Goal: Navigation & Orientation: Find specific page/section

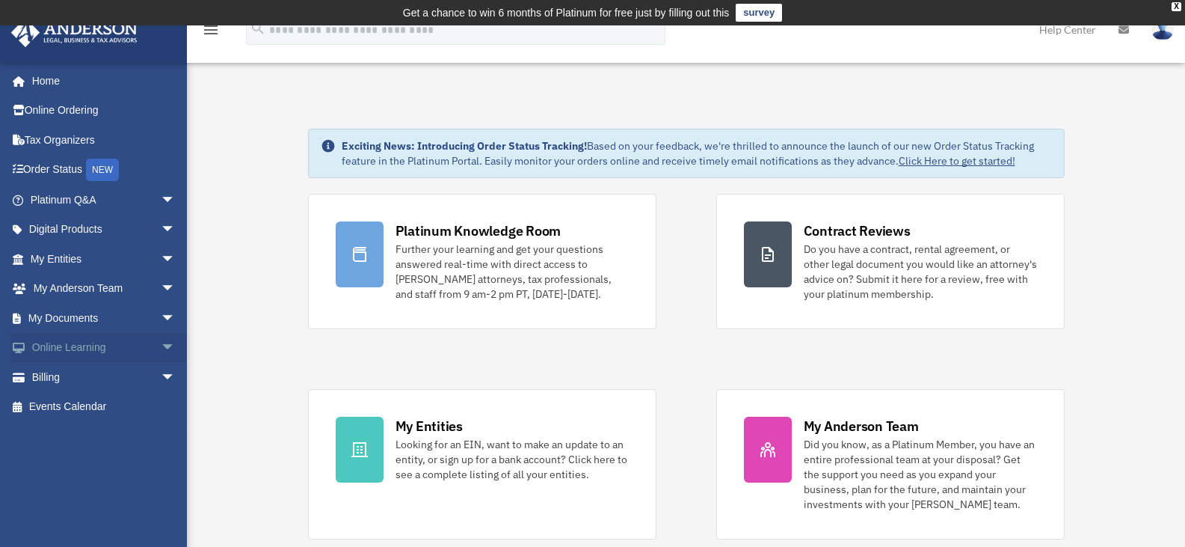
click at [84, 338] on link "Online Learning arrow_drop_down" at bounding box center [104, 348] width 188 height 30
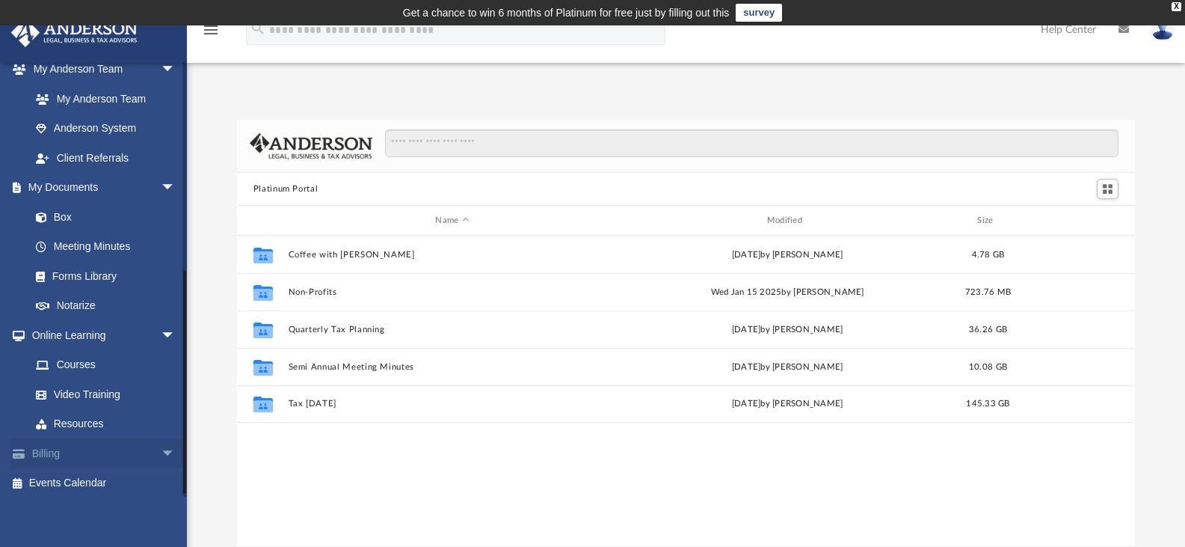
scroll to position [401, 0]
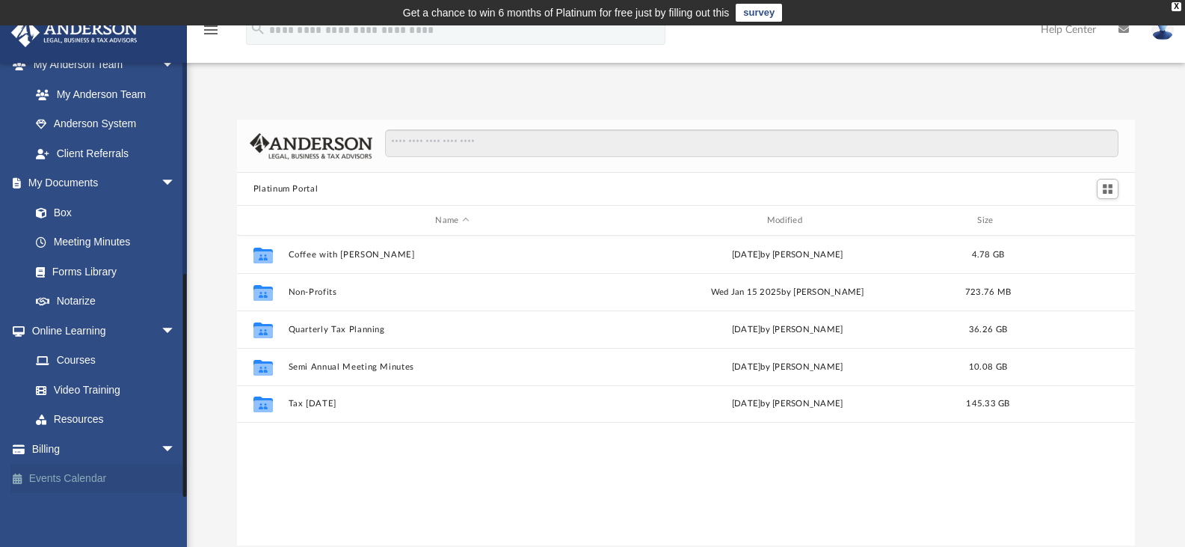
drag, startPoint x: 183, startPoint y: 233, endPoint x: 182, endPoint y: 469, distance: 236.3
click at [182, 469] on div "jndmrt@hotmail.com Sign Out jndmrt@hotmail.com Home Online Ordering Tax Organiz…" at bounding box center [93, 279] width 187 height 434
click at [98, 388] on link "Video Training" at bounding box center [109, 390] width 177 height 30
click at [84, 331] on link "Online Learning arrow_drop_down" at bounding box center [104, 331] width 188 height 30
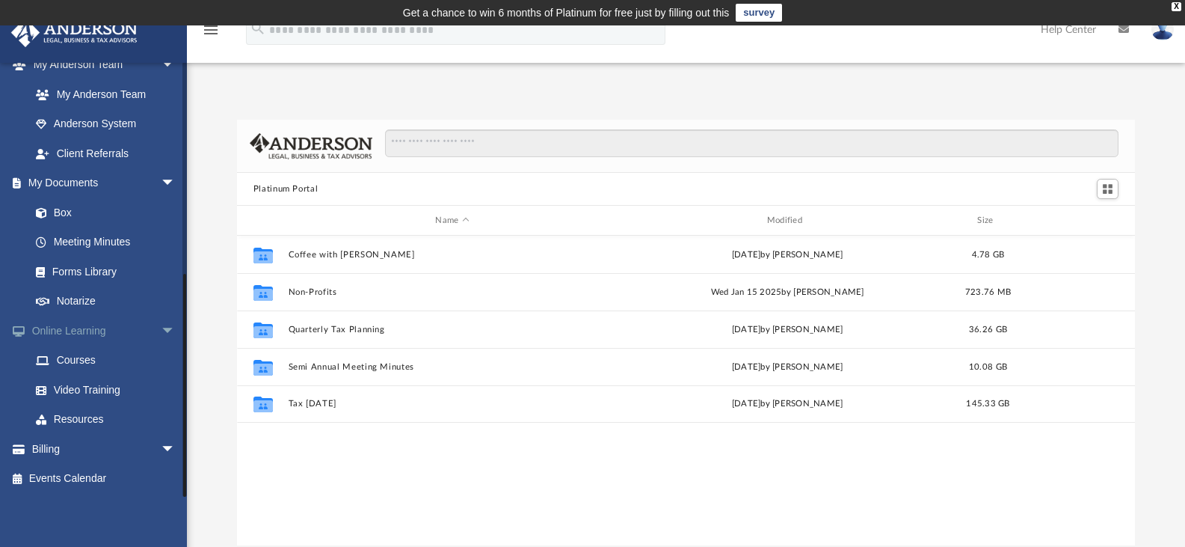
click at [84, 331] on link "Online Learning arrow_drop_down" at bounding box center [104, 331] width 188 height 30
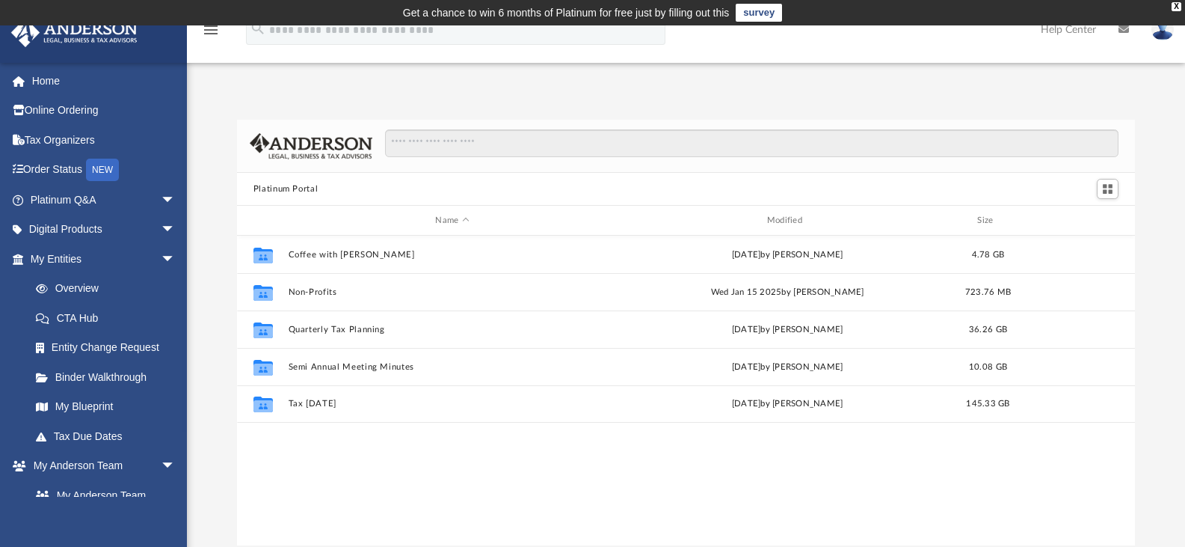
scroll to position [401, 0]
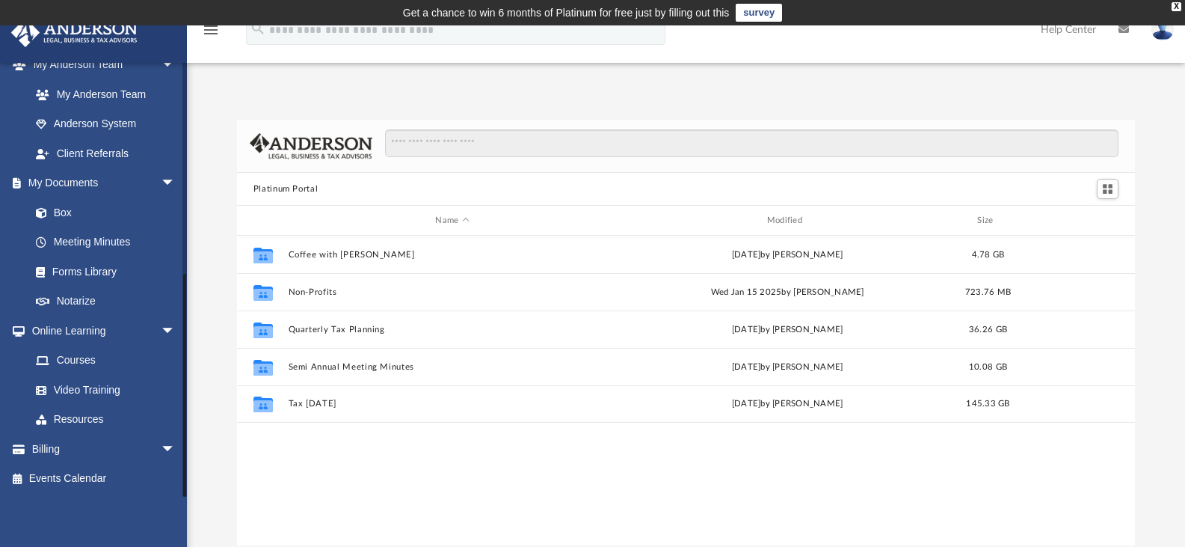
drag, startPoint x: 184, startPoint y: 420, endPoint x: 188, endPoint y: 494, distance: 74.1
click at [188, 494] on div "App jndmrt@hotmail.com Sign Out jndmrt@hotmail.com Home Online Ordering Tax Org…" at bounding box center [592, 309] width 1185 height 473
click at [97, 388] on link "Video Training" at bounding box center [109, 390] width 177 height 30
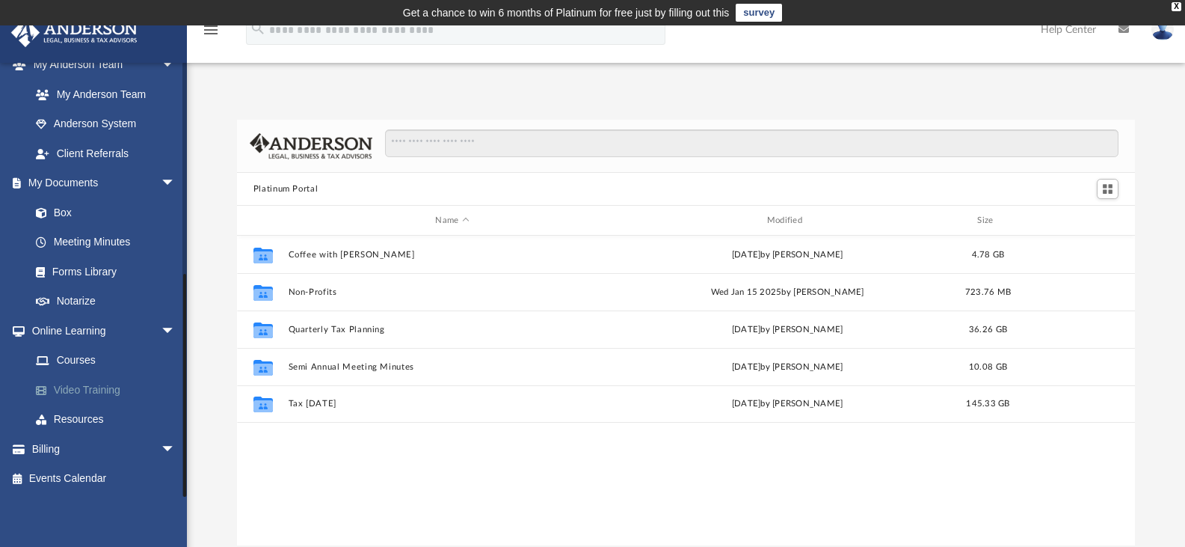
click at [97, 388] on link "Video Training" at bounding box center [109, 390] width 177 height 30
click at [70, 416] on link "Resources" at bounding box center [109, 419] width 177 height 30
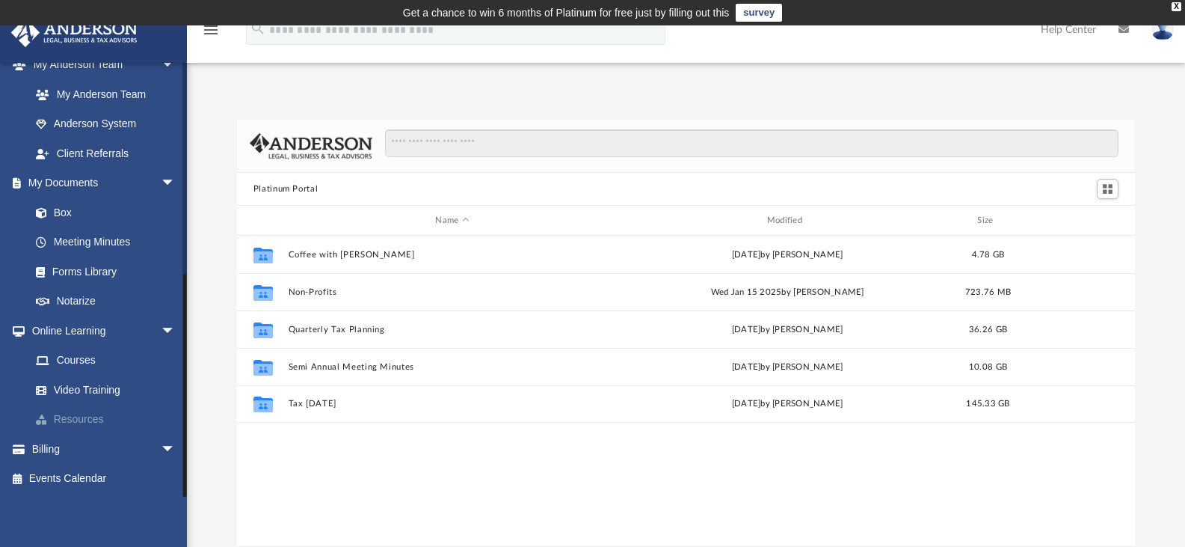
click at [70, 416] on link "Resources" at bounding box center [109, 419] width 177 height 30
click at [45, 446] on link "Billing arrow_drop_down" at bounding box center [104, 449] width 188 height 30
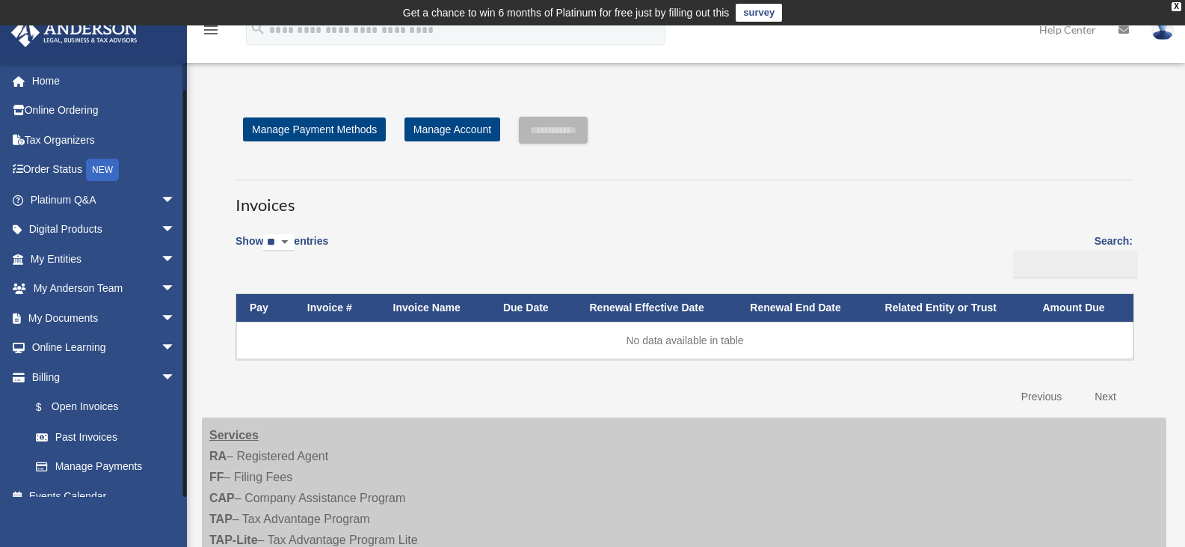
scroll to position [18, 0]
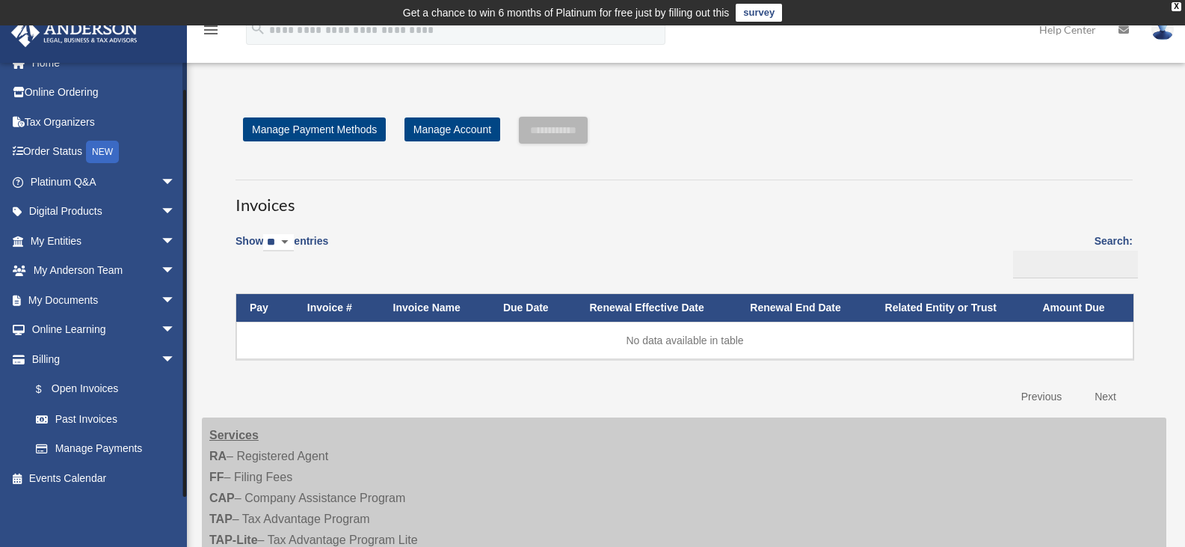
drag, startPoint x: 187, startPoint y: 367, endPoint x: 189, endPoint y: 475, distance: 107.7
click at [189, 475] on div "Open Invoices jndmrt@hotmail.com Sign Out jndmrt@hotmail.com Home Online Orderi…" at bounding box center [592, 408] width 1185 height 671
click at [53, 356] on link "Billing arrow_drop_down" at bounding box center [104, 359] width 188 height 30
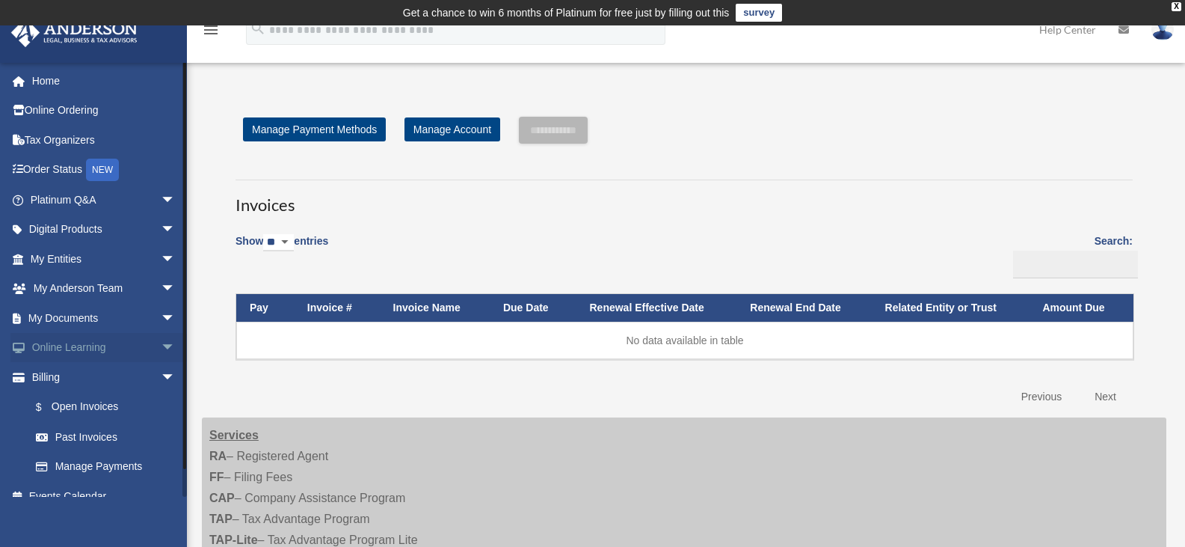
click at [161, 345] on span "arrow_drop_down" at bounding box center [176, 348] width 30 height 31
click at [81, 345] on link "Online Learning arrow_drop_up" at bounding box center [104, 348] width 188 height 30
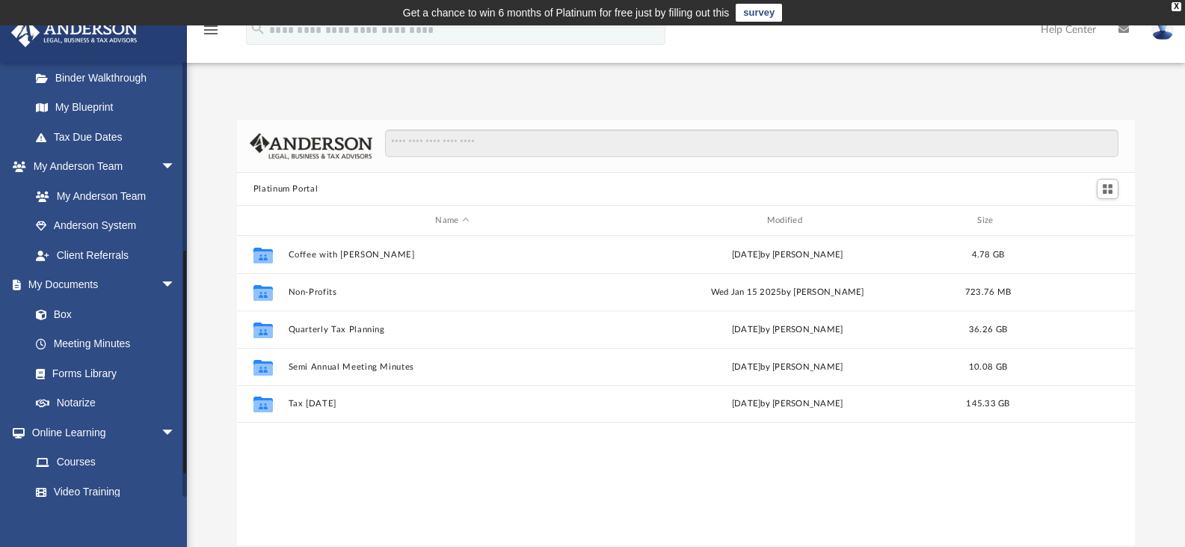
scroll to position [381, 0]
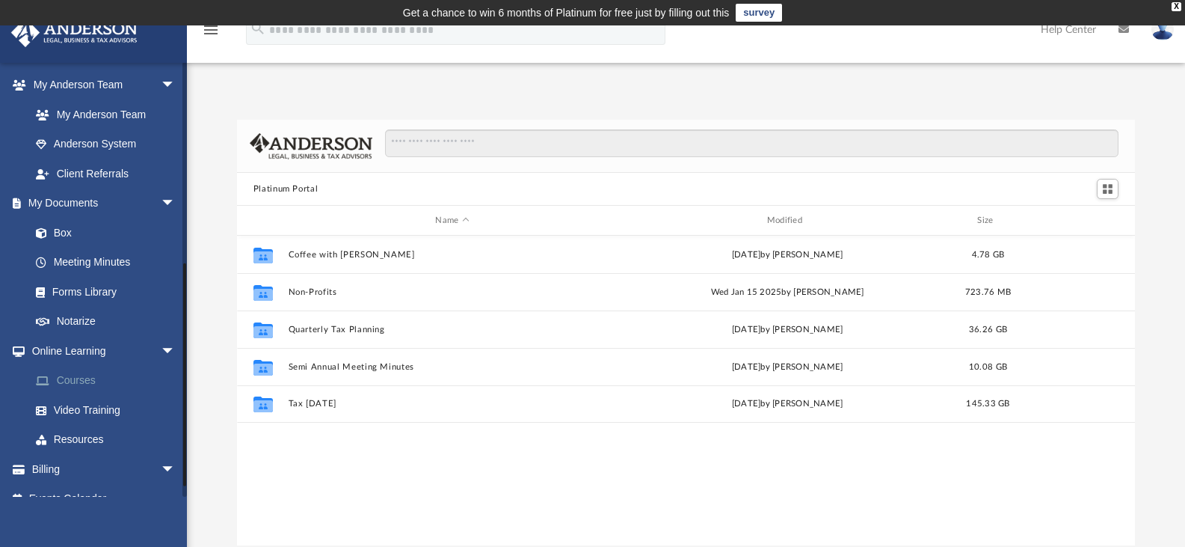
click at [73, 375] on link "Courses" at bounding box center [109, 381] width 177 height 30
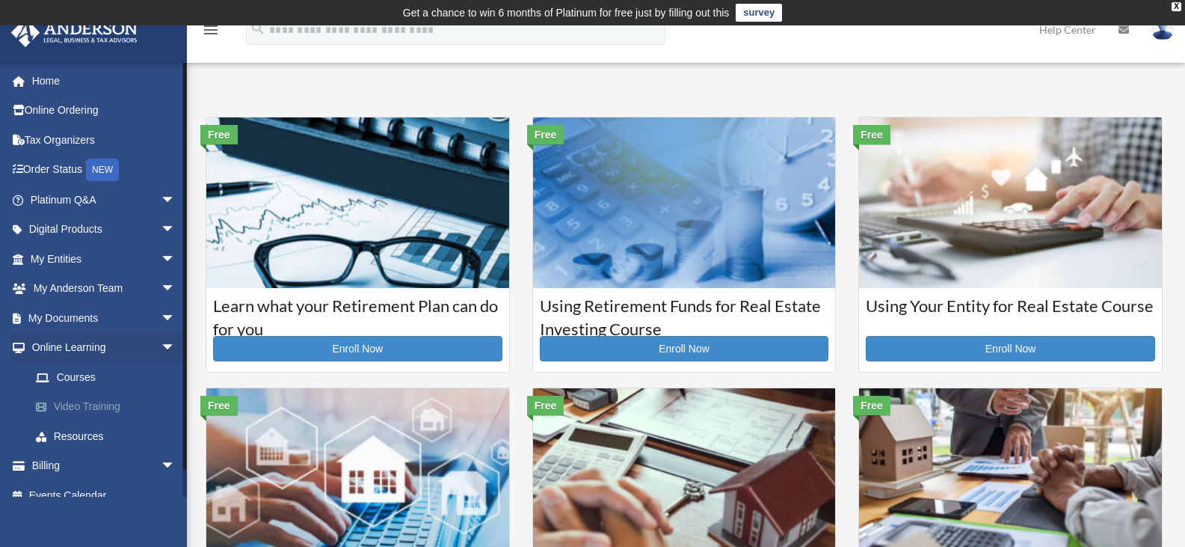
click at [77, 404] on link "Video Training" at bounding box center [109, 407] width 177 height 30
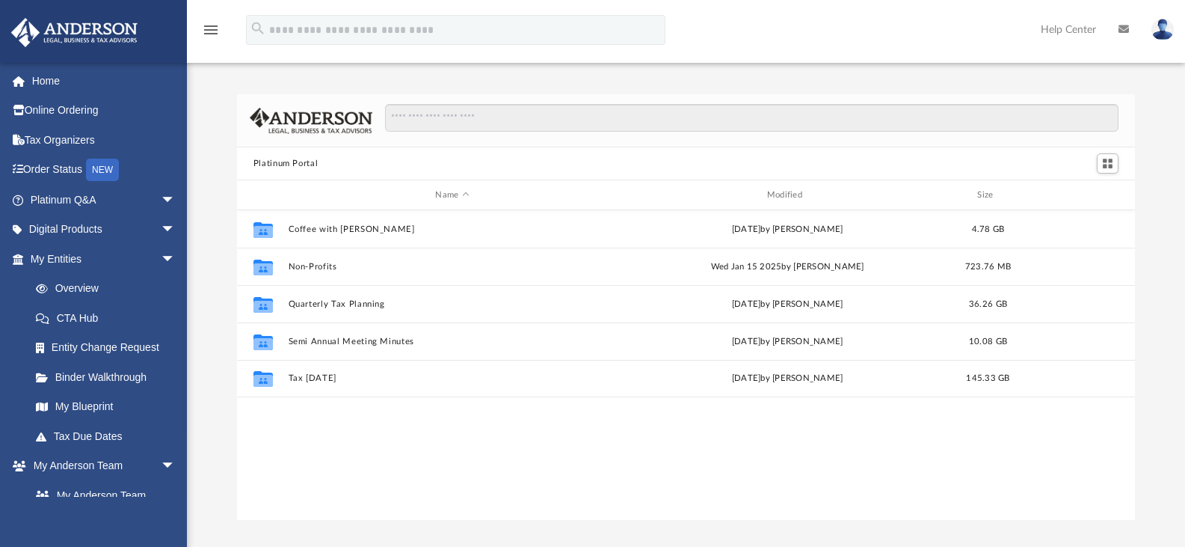
scroll to position [329, 887]
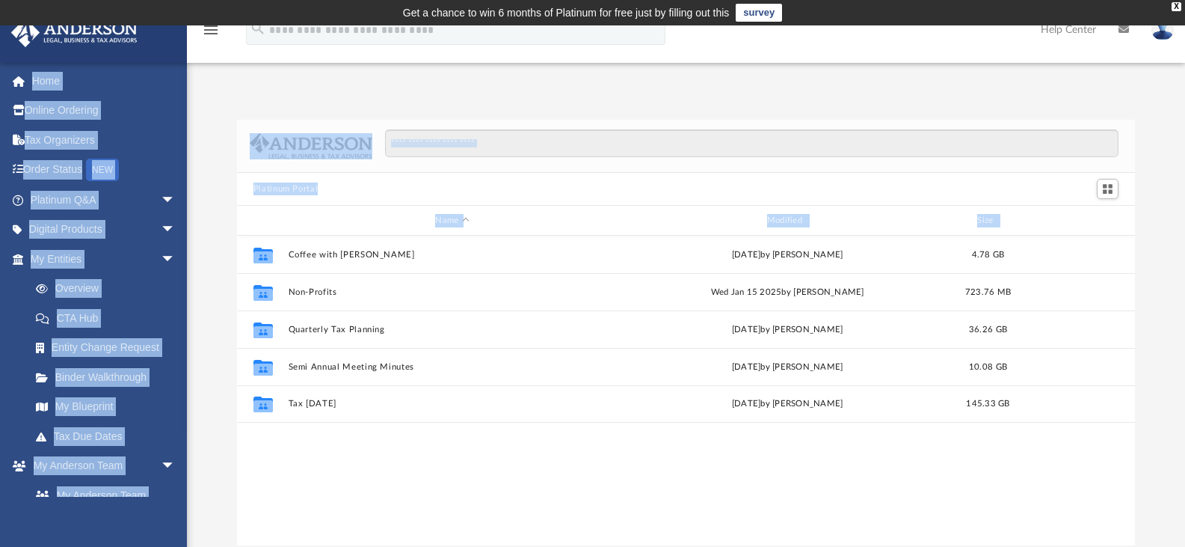
drag, startPoint x: 188, startPoint y: 462, endPoint x: 180, endPoint y: 525, distance: 63.2
click at [180, 525] on div "App [EMAIL_ADDRESS][DOMAIN_NAME] Sign Out [EMAIL_ADDRESS][DOMAIN_NAME] Home Onl…" at bounding box center [592, 309] width 1185 height 473
click at [182, 484] on link "My Anderson Team" at bounding box center [109, 495] width 177 height 30
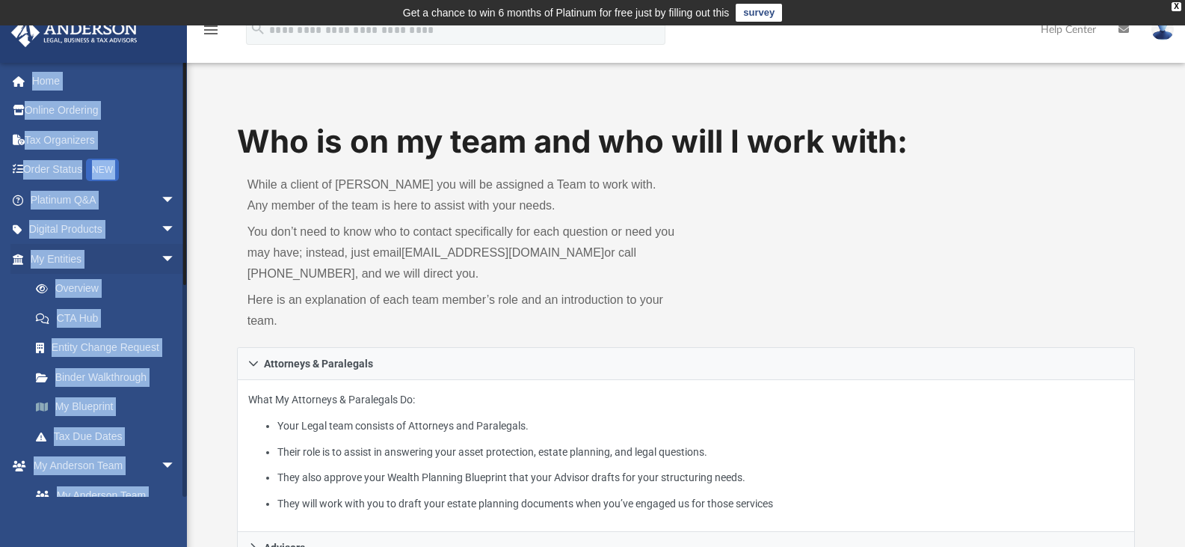
click at [153, 406] on link "My Blueprint" at bounding box center [109, 407] width 177 height 30
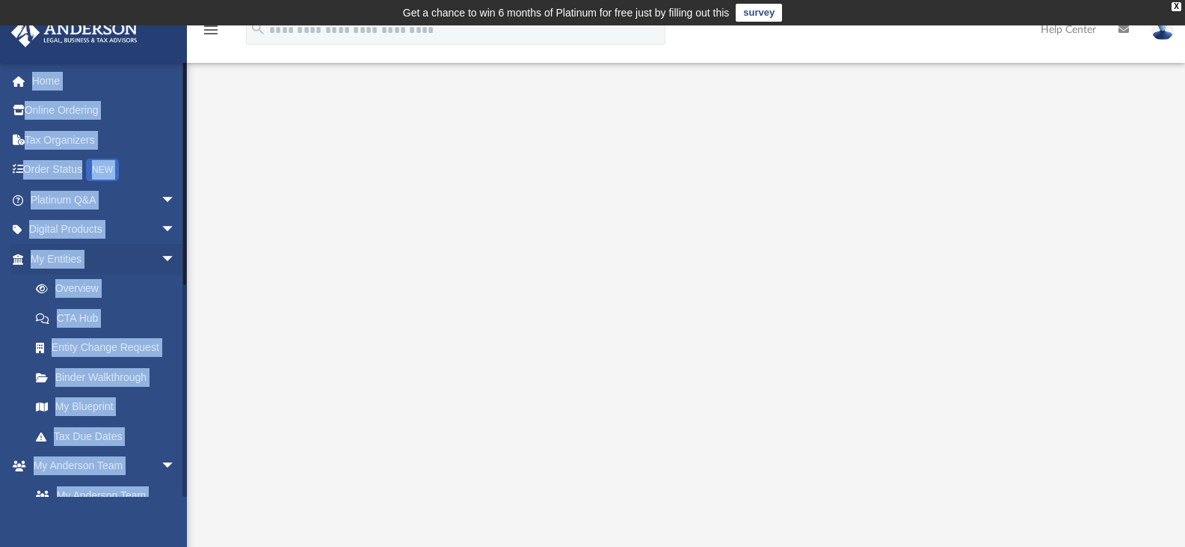
click at [16, 351] on li "Entity Change Request" at bounding box center [104, 348] width 188 height 30
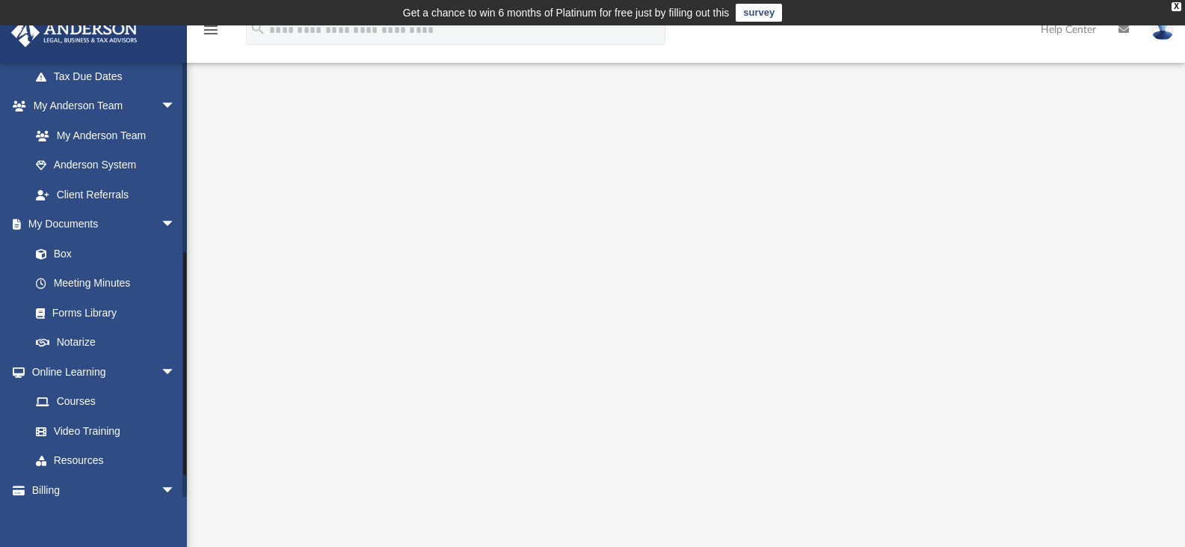
scroll to position [316, 0]
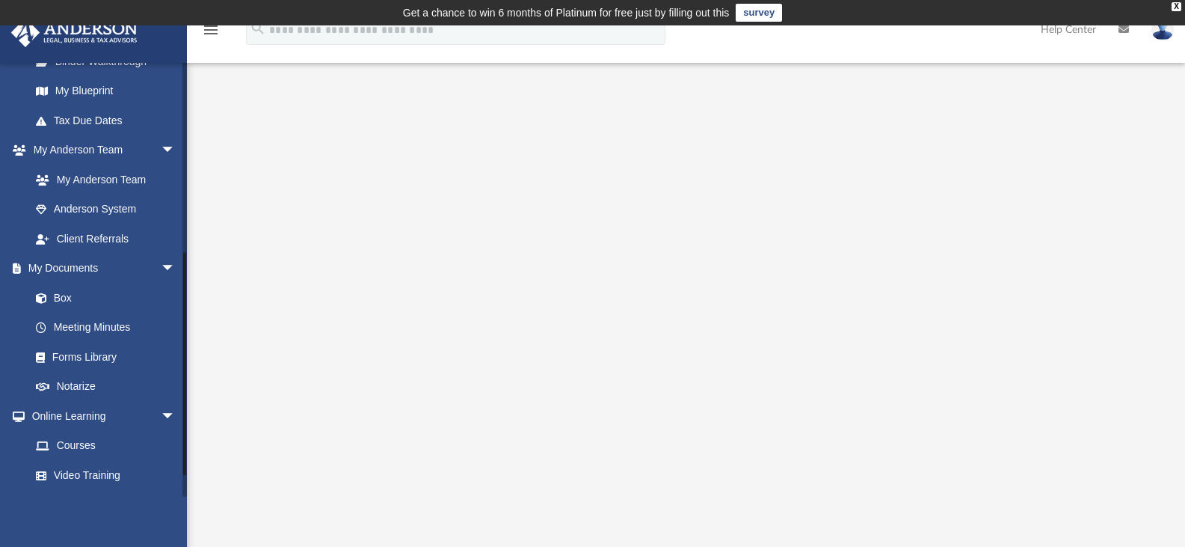
drag, startPoint x: 183, startPoint y: 363, endPoint x: 183, endPoint y: 340, distance: 23.2
click at [183, 340] on div at bounding box center [184, 279] width 4 height 434
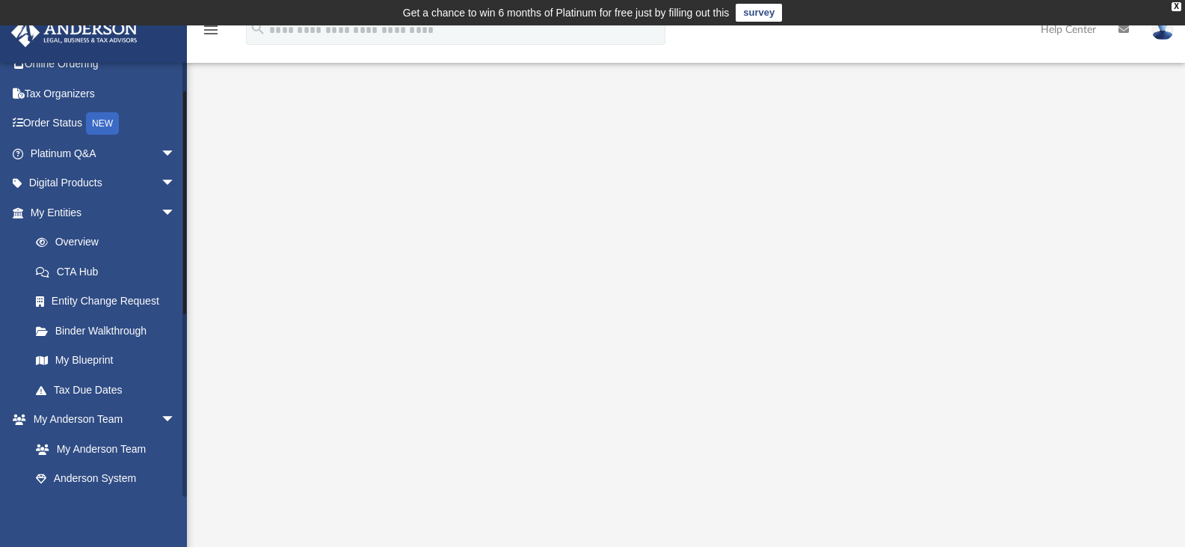
scroll to position [0, 0]
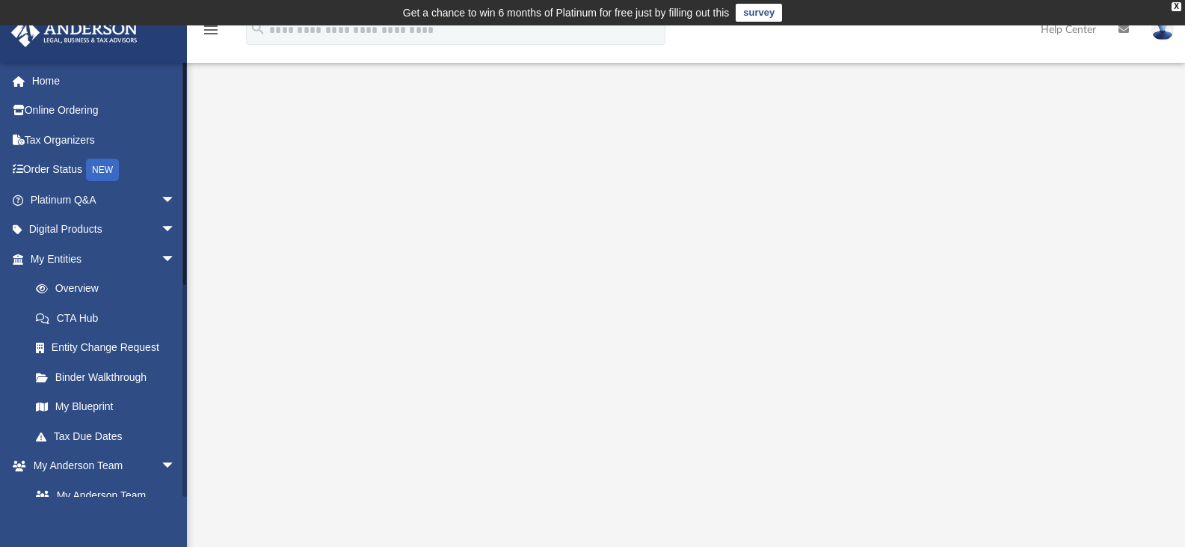
drag, startPoint x: 183, startPoint y: 340, endPoint x: 184, endPoint y: 166, distance: 174.2
click at [184, 166] on div at bounding box center [184, 173] width 3 height 223
click at [161, 228] on span "arrow_drop_down" at bounding box center [176, 230] width 30 height 31
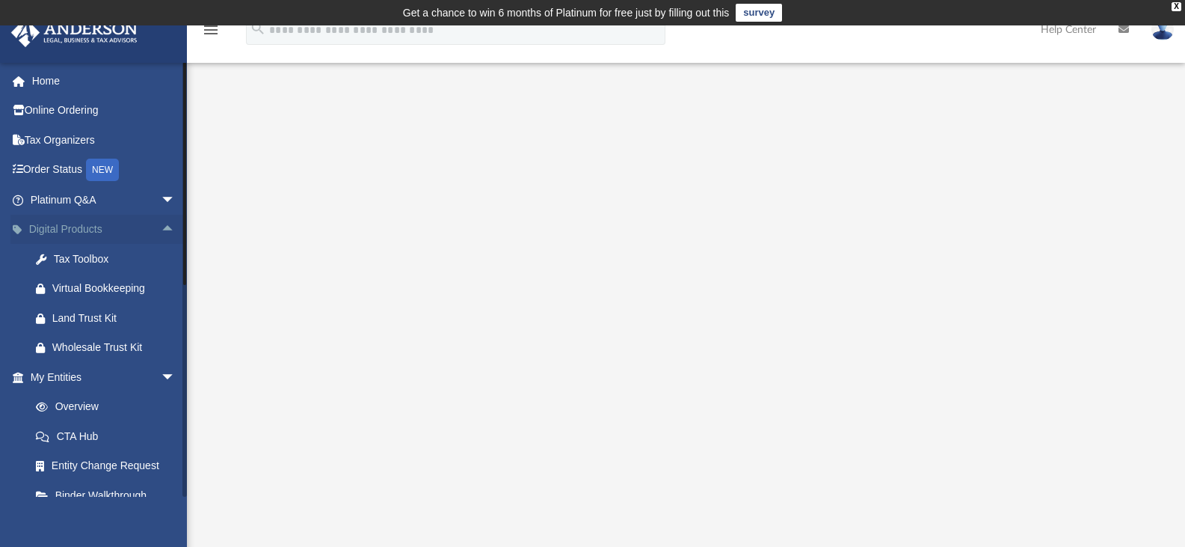
click at [161, 228] on span "arrow_drop_up" at bounding box center [176, 230] width 30 height 31
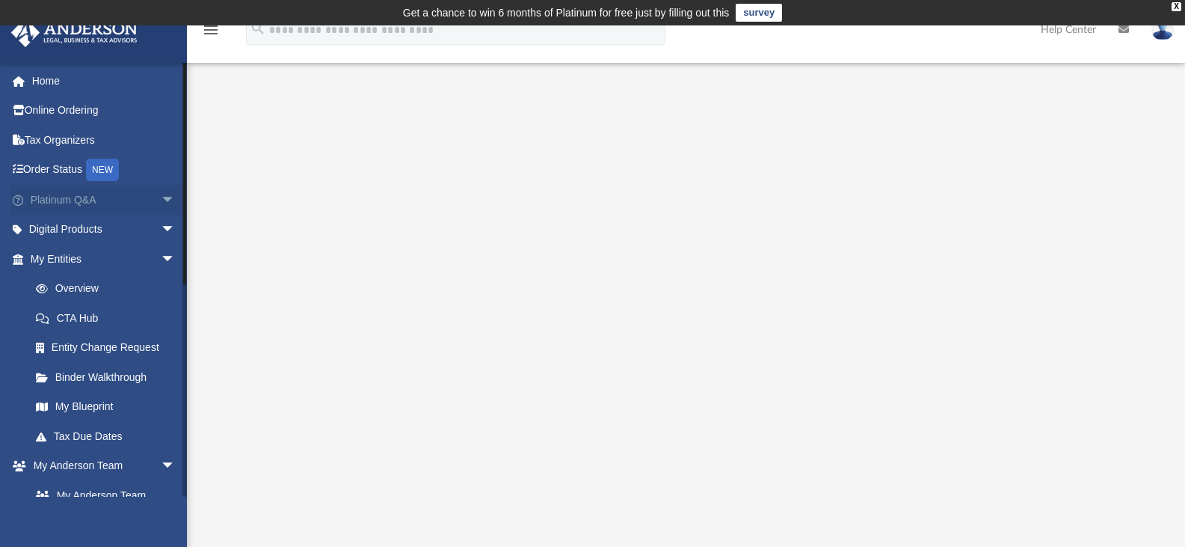
click at [161, 198] on span "arrow_drop_down" at bounding box center [176, 200] width 30 height 31
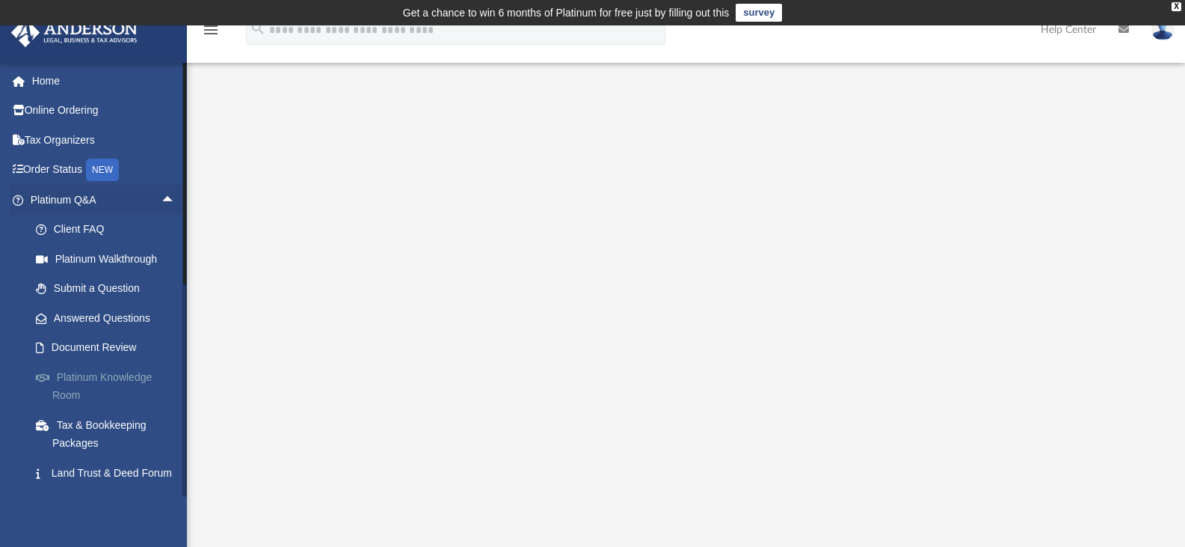
click at [130, 374] on link "Platinum Knowledge Room" at bounding box center [109, 386] width 177 height 48
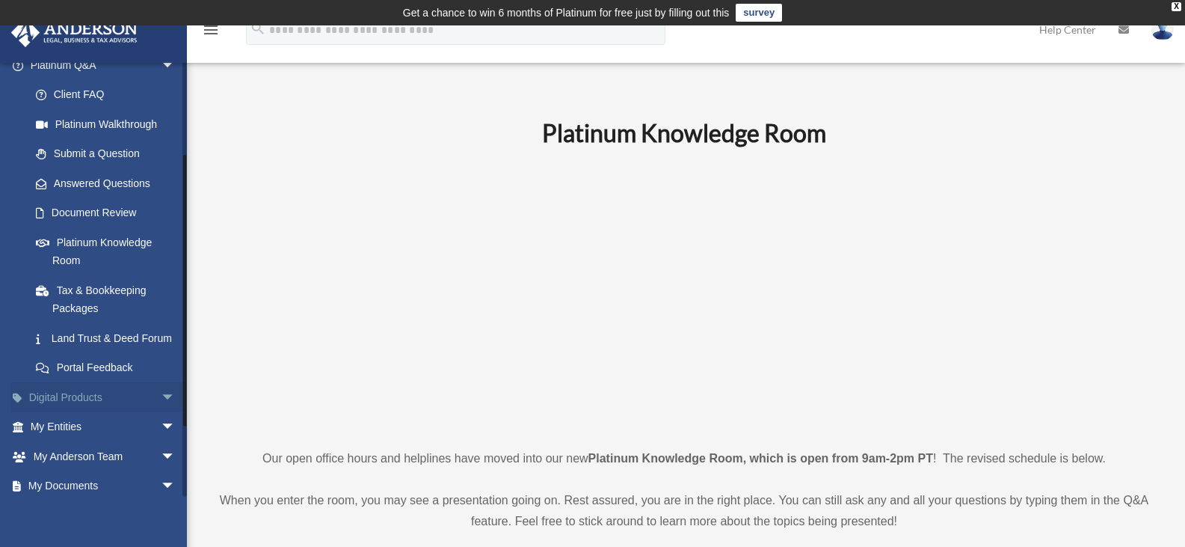
scroll to position [143, 0]
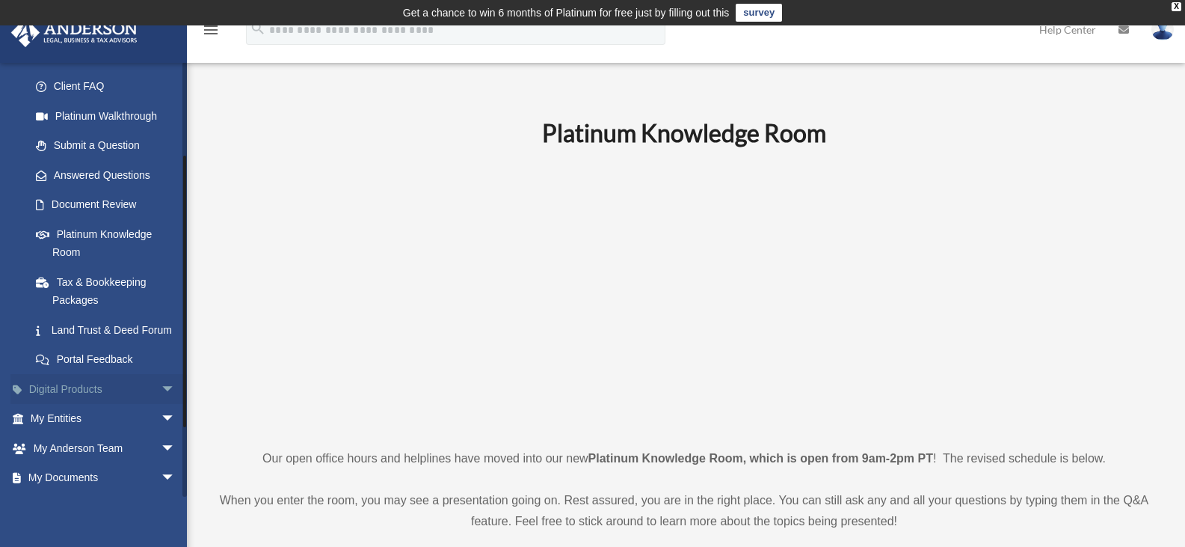
drag, startPoint x: 183, startPoint y: 314, endPoint x: 178, endPoint y: 407, distance: 93.6
click at [178, 407] on div "[EMAIL_ADDRESS][DOMAIN_NAME] Sign Out [EMAIL_ADDRESS][DOMAIN_NAME] Home Online …" at bounding box center [93, 279] width 187 height 434
click at [106, 332] on link "Land Trust & Deed Forum" at bounding box center [109, 330] width 177 height 30
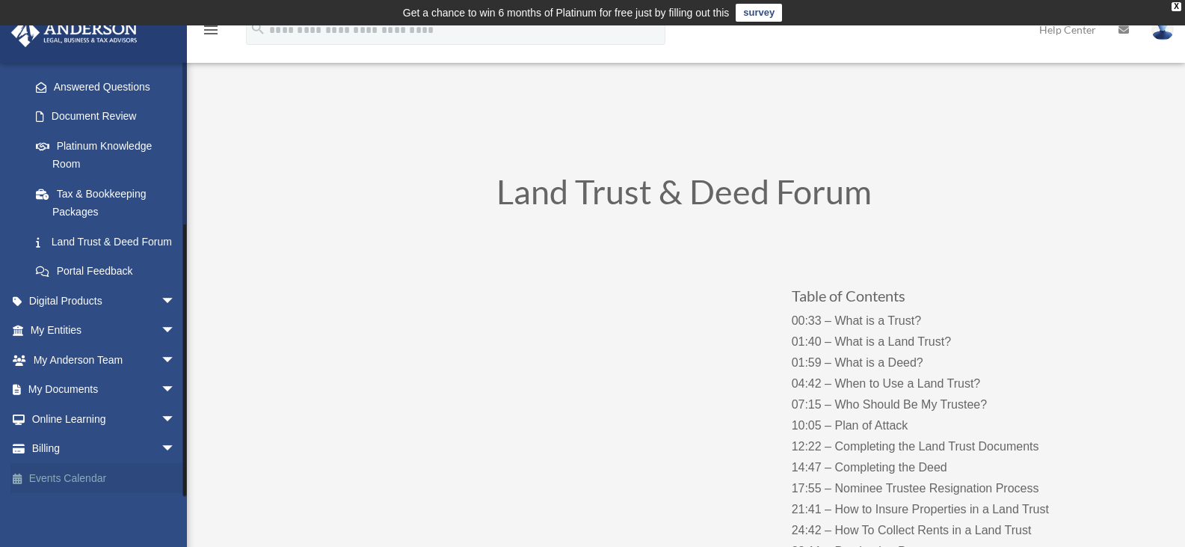
scroll to position [249, 0]
drag, startPoint x: 185, startPoint y: 304, endPoint x: 178, endPoint y: 491, distance: 187.8
click at [178, 491] on div "jndmrt@hotmail.com Sign Out jndmrt@hotmail.com Home Online Ordering Tax Organiz…" at bounding box center [93, 279] width 187 height 434
click at [161, 298] on span "arrow_drop_down" at bounding box center [176, 301] width 30 height 31
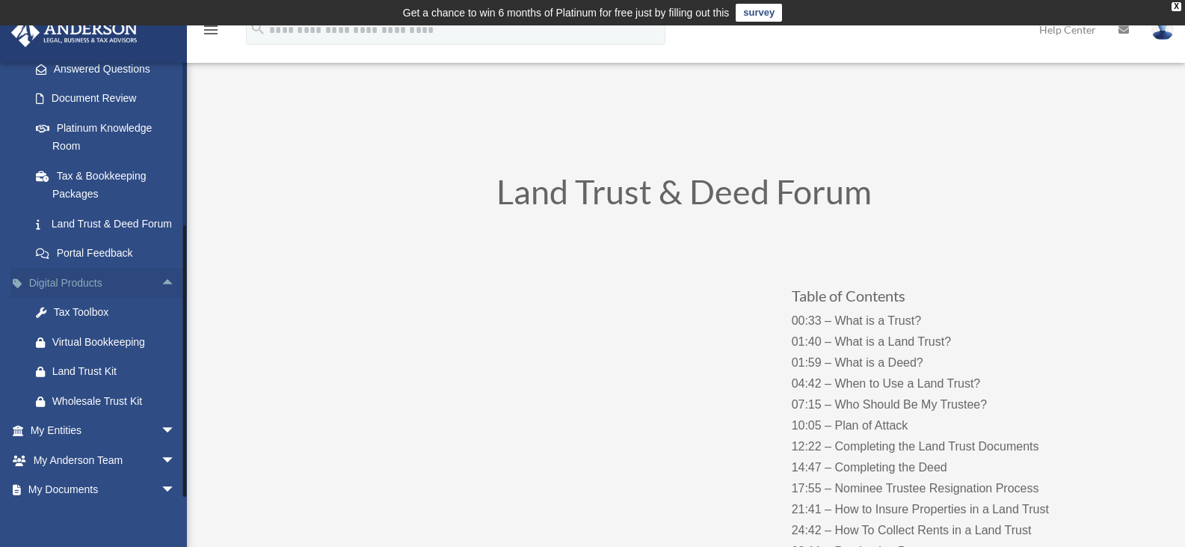
click at [161, 295] on span "arrow_drop_up" at bounding box center [176, 283] width 30 height 31
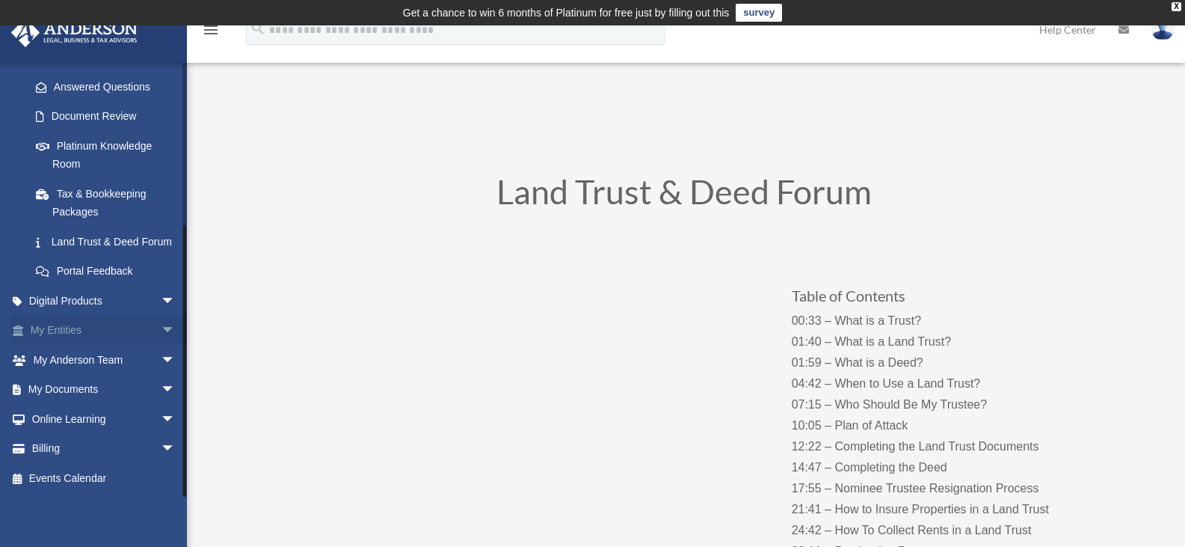
click at [161, 327] on span "arrow_drop_down" at bounding box center [176, 331] width 30 height 31
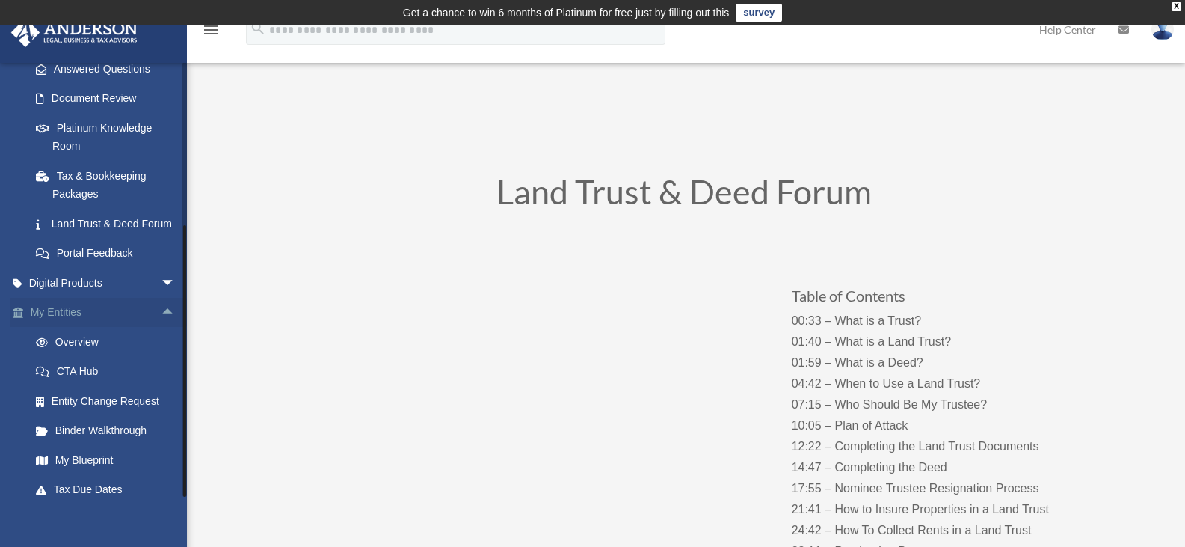
click at [161, 327] on span "arrow_drop_up" at bounding box center [176, 313] width 30 height 31
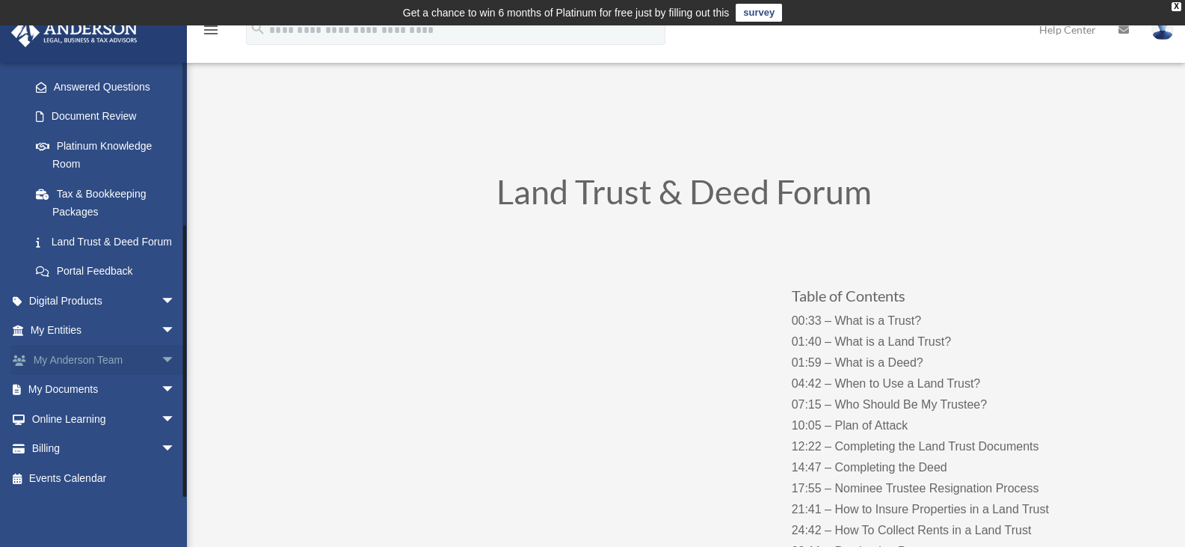
click at [161, 353] on span "arrow_drop_down" at bounding box center [176, 360] width 30 height 31
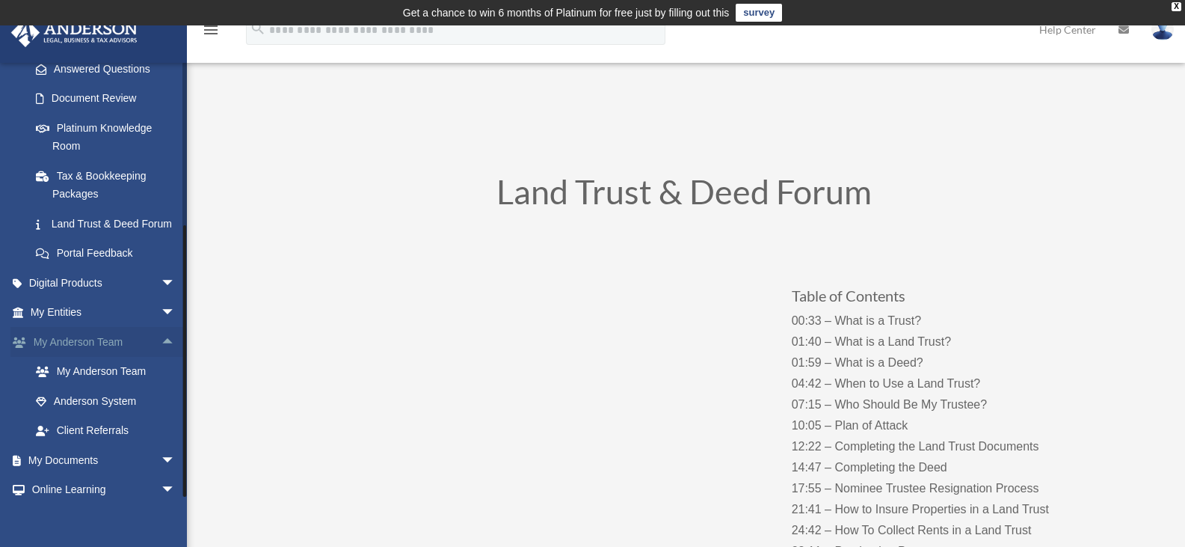
click at [161, 353] on span "arrow_drop_up" at bounding box center [176, 342] width 30 height 31
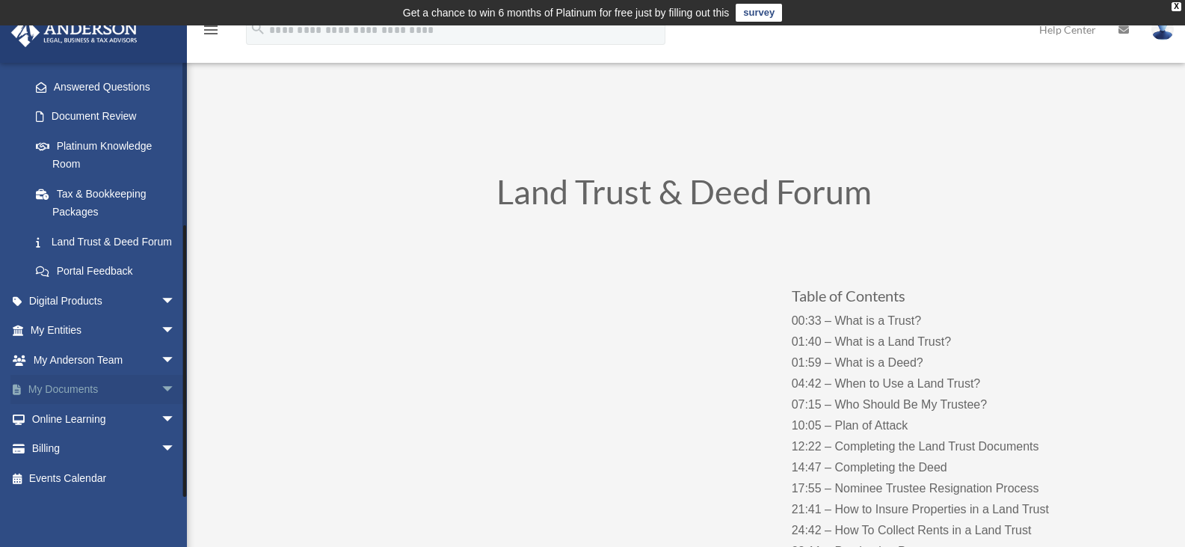
click at [161, 383] on span "arrow_drop_down" at bounding box center [176, 390] width 30 height 31
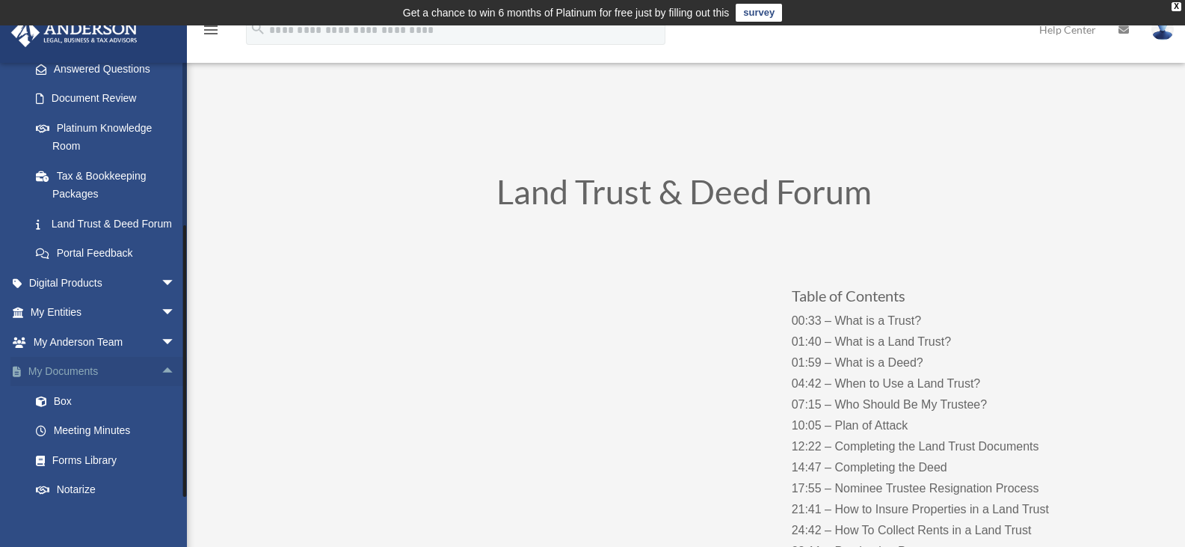
click at [161, 383] on span "arrow_drop_up" at bounding box center [176, 372] width 30 height 31
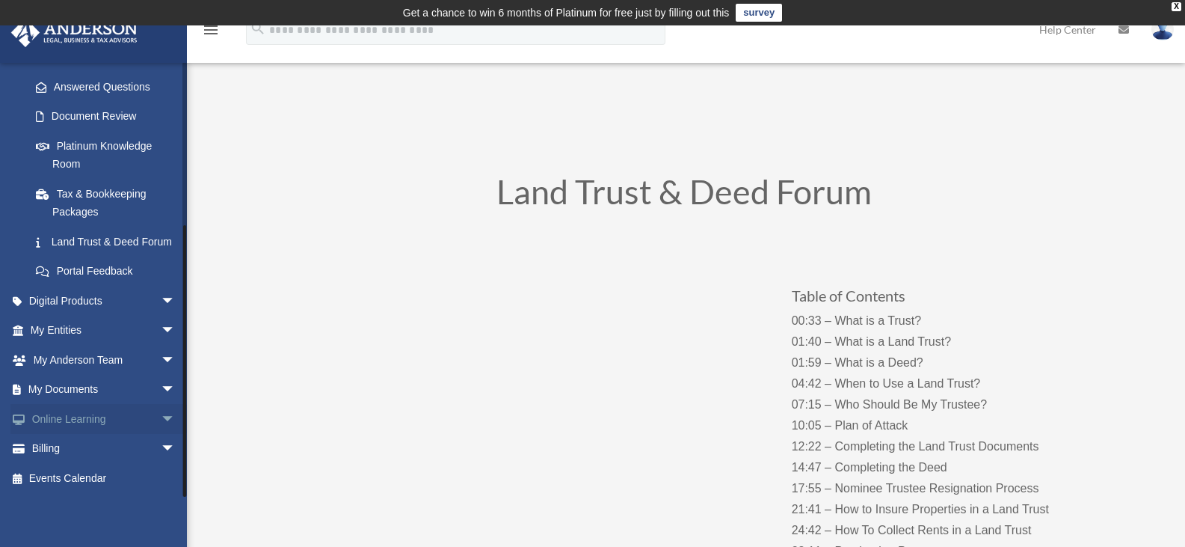
click at [161, 412] on span "arrow_drop_down" at bounding box center [176, 419] width 30 height 31
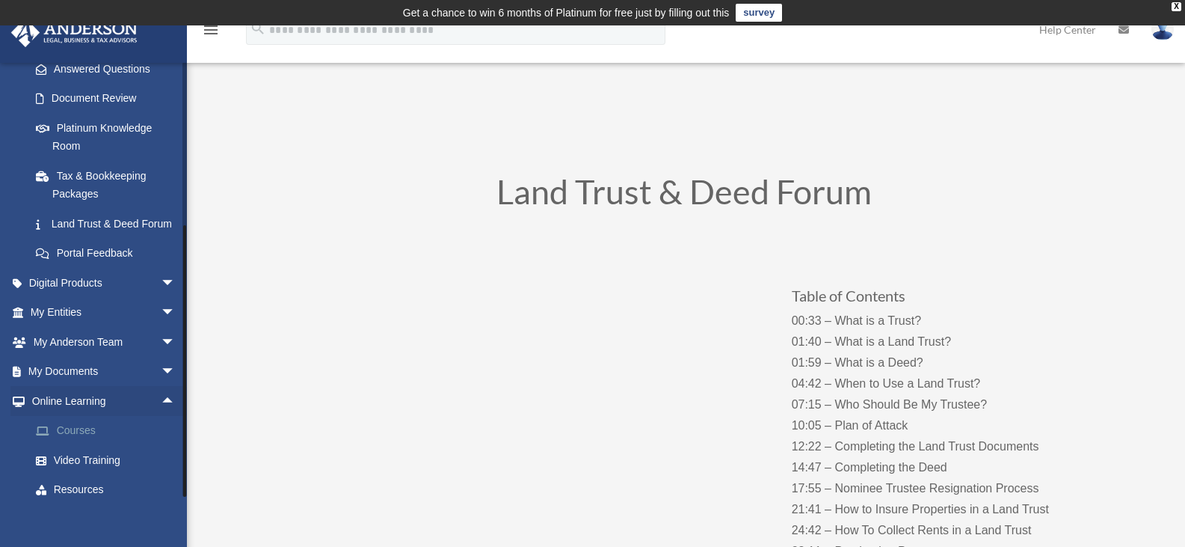
click at [85, 446] on link "Courses" at bounding box center [109, 431] width 177 height 30
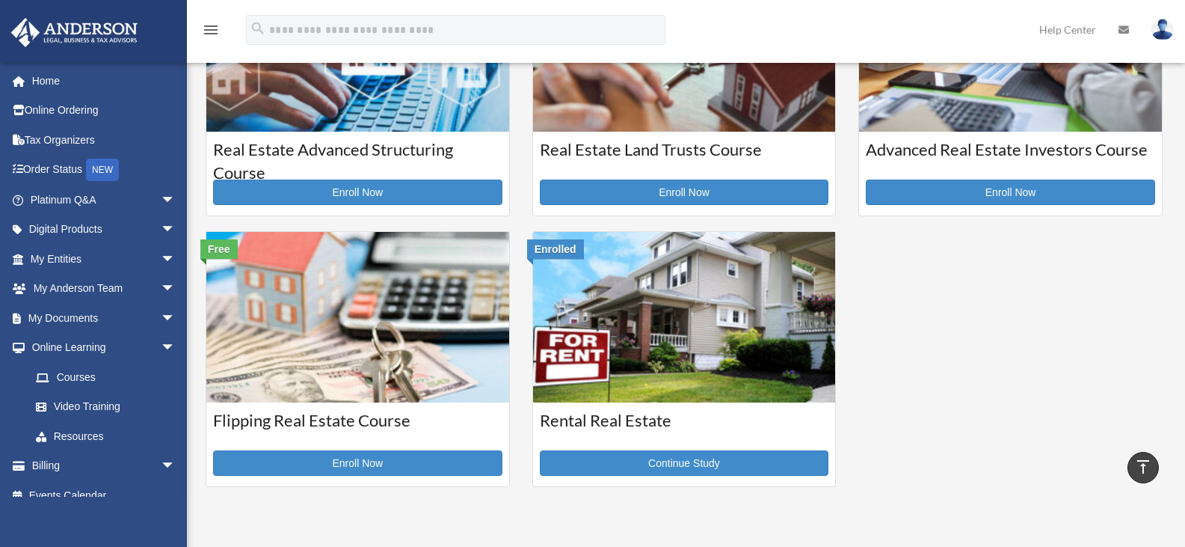
scroll to position [429, 0]
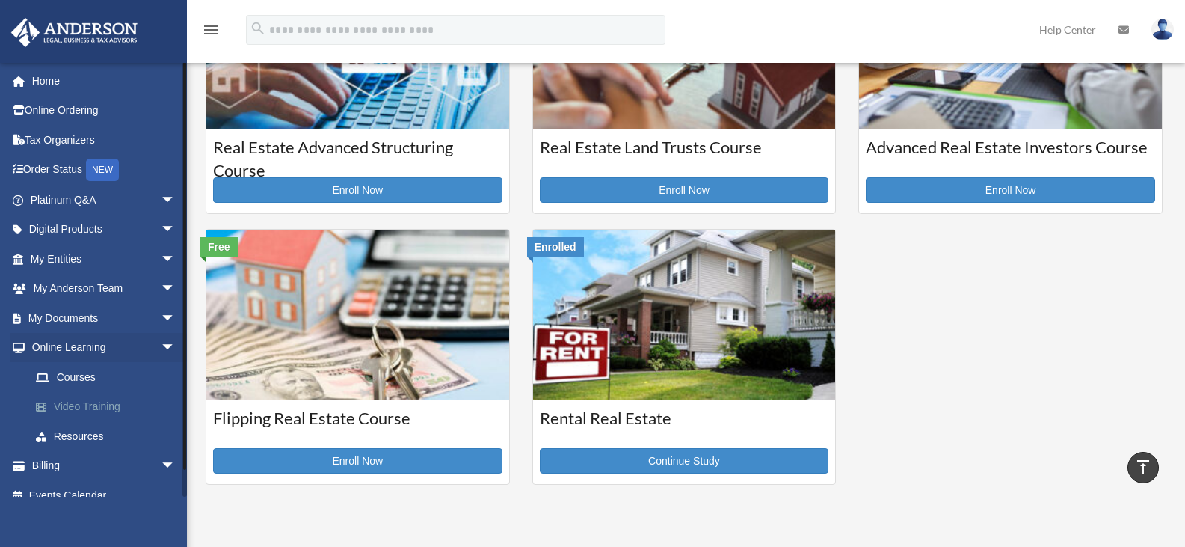
click at [105, 405] on link "Video Training" at bounding box center [109, 407] width 177 height 30
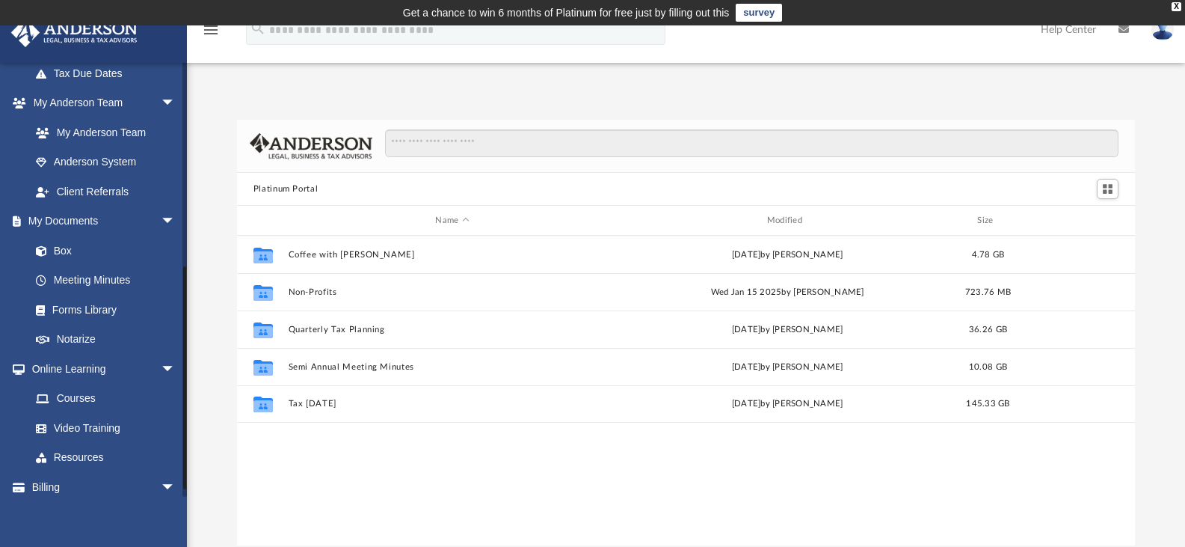
scroll to position [401, 0]
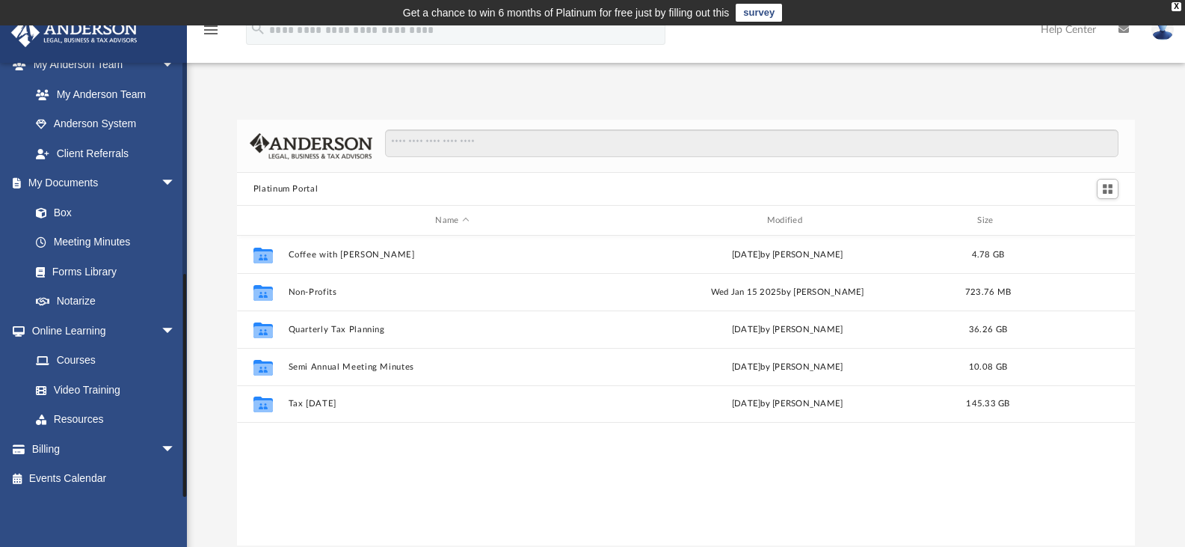
drag, startPoint x: 185, startPoint y: 259, endPoint x: 188, endPoint y: 499, distance: 240.8
click at [188, 499] on div "App jndmrt@hotmail.com Sign Out jndmrt@hotmail.com Home Online Ordering Tax Org…" at bounding box center [592, 309] width 1185 height 473
click at [91, 418] on link "Resources" at bounding box center [109, 419] width 177 height 30
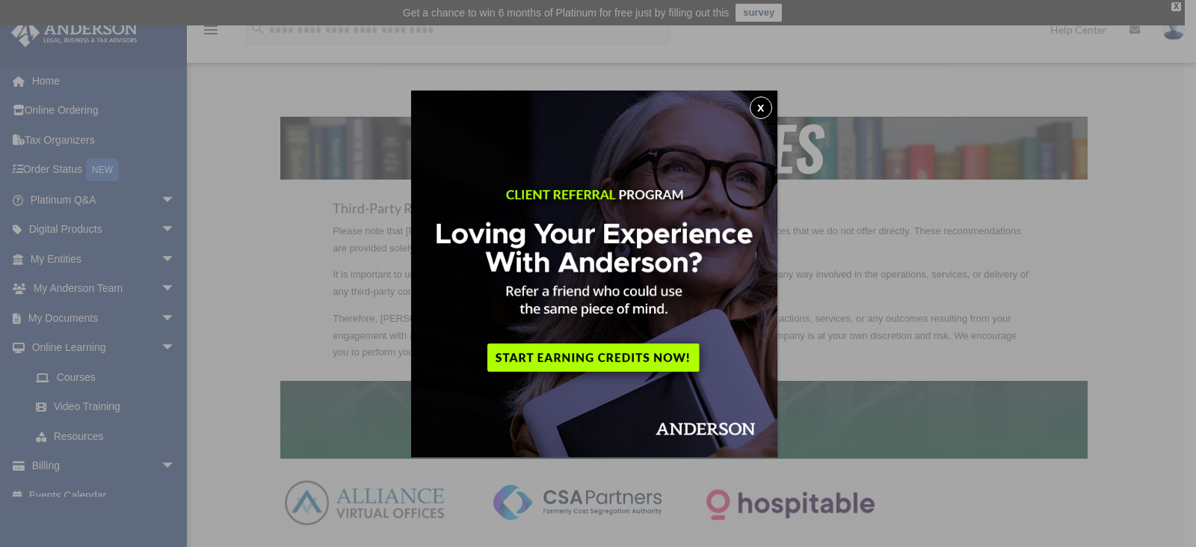
click at [760, 104] on button "x" at bounding box center [761, 107] width 22 height 22
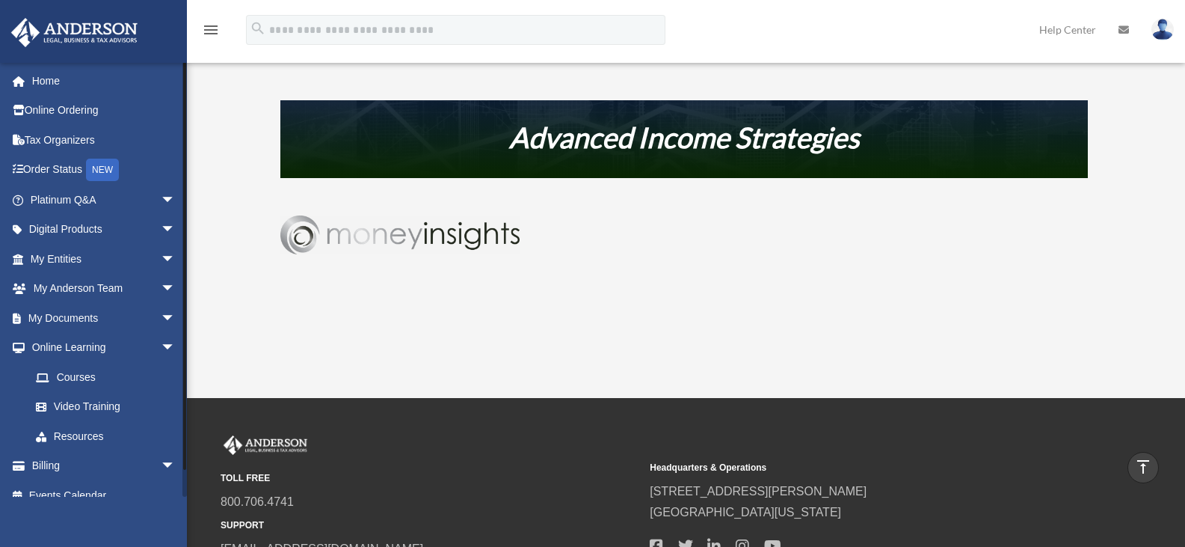
scroll to position [17, 0]
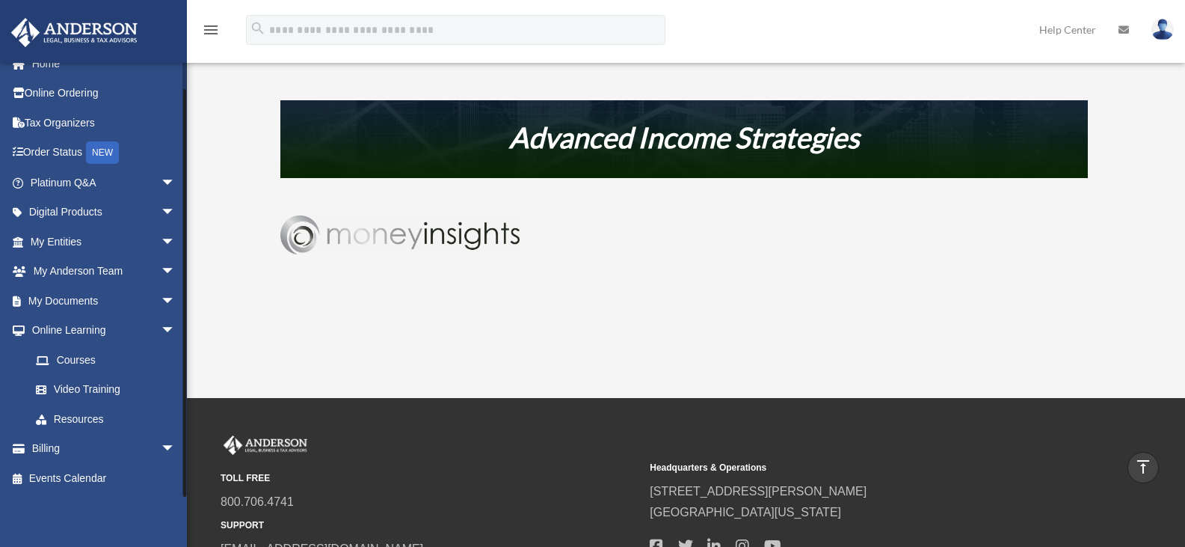
drag, startPoint x: 183, startPoint y: 240, endPoint x: 189, endPoint y: 378, distance: 137.7
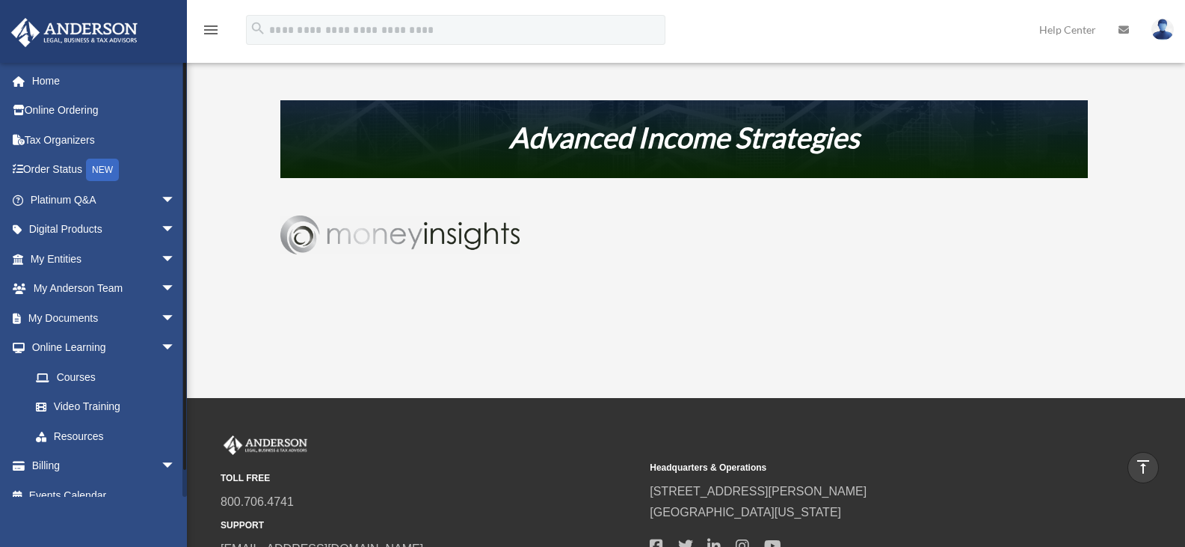
drag, startPoint x: 184, startPoint y: 119, endPoint x: 183, endPoint y: 67, distance: 51.6
click at [183, 67] on div at bounding box center [184, 265] width 3 height 407
click at [43, 82] on link "Home" at bounding box center [104, 81] width 188 height 30
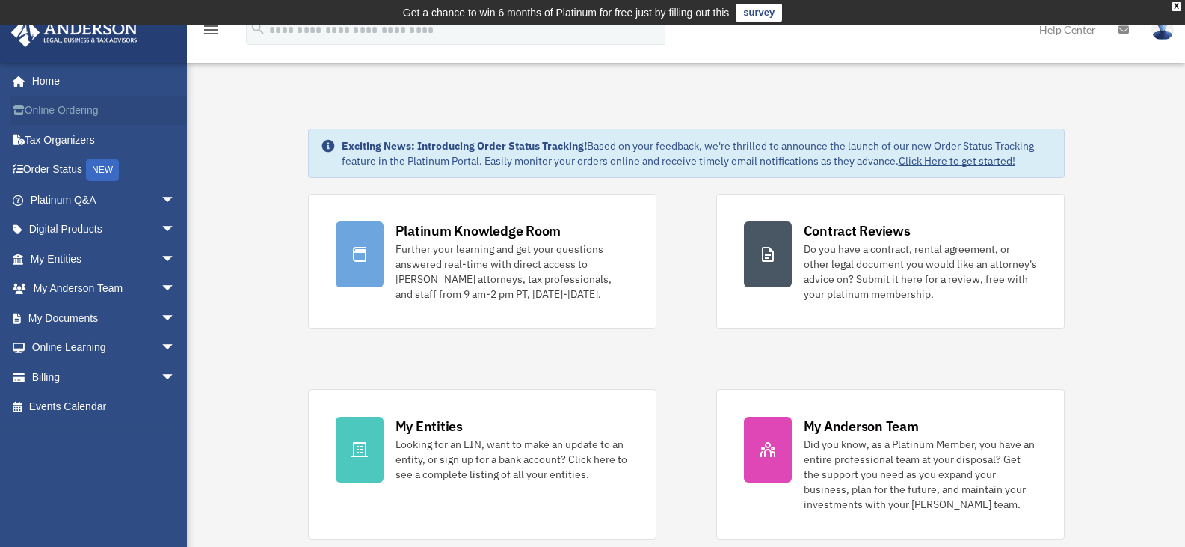
click at [46, 108] on link "Online Ordering" at bounding box center [104, 111] width 188 height 30
click at [63, 140] on link "Tax Organizers" at bounding box center [104, 140] width 188 height 30
click at [56, 161] on link "Order Status NEW" at bounding box center [104, 170] width 188 height 31
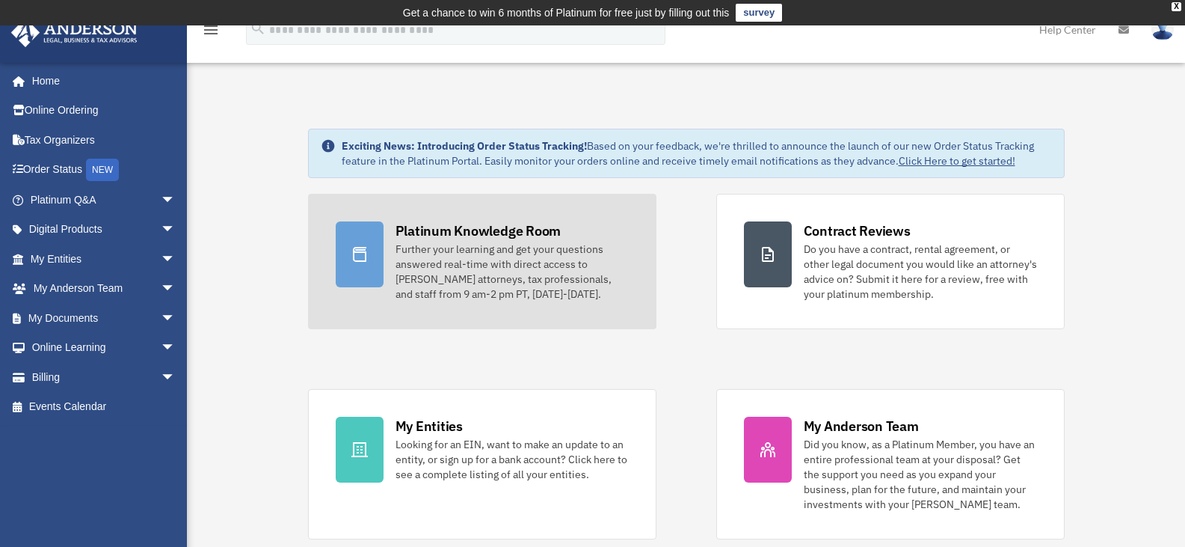
click at [508, 232] on div "Platinum Knowledge Room" at bounding box center [479, 230] width 166 height 19
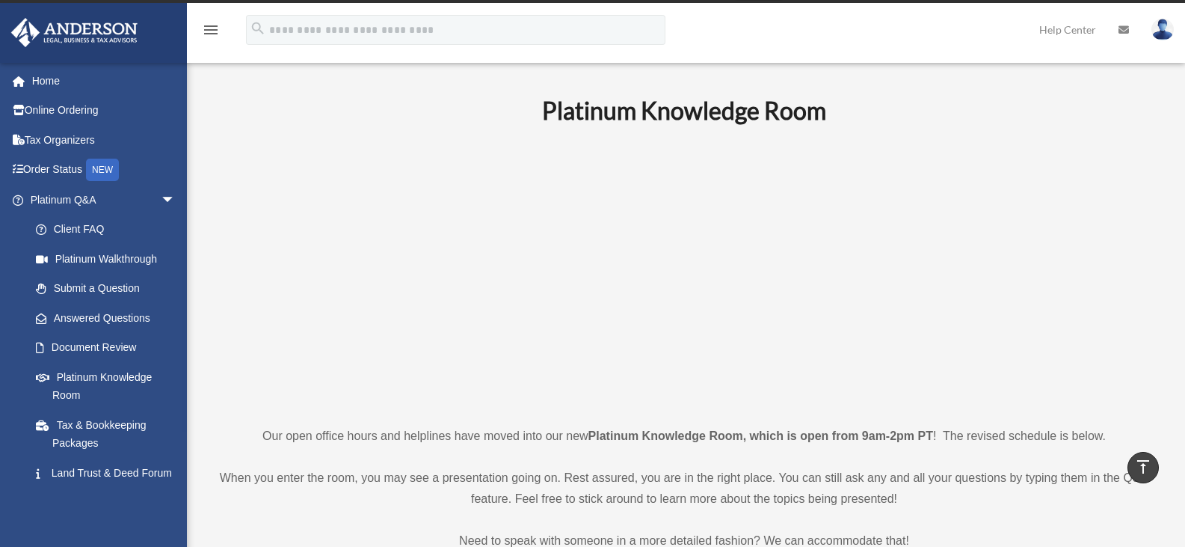
scroll to position [15, 0]
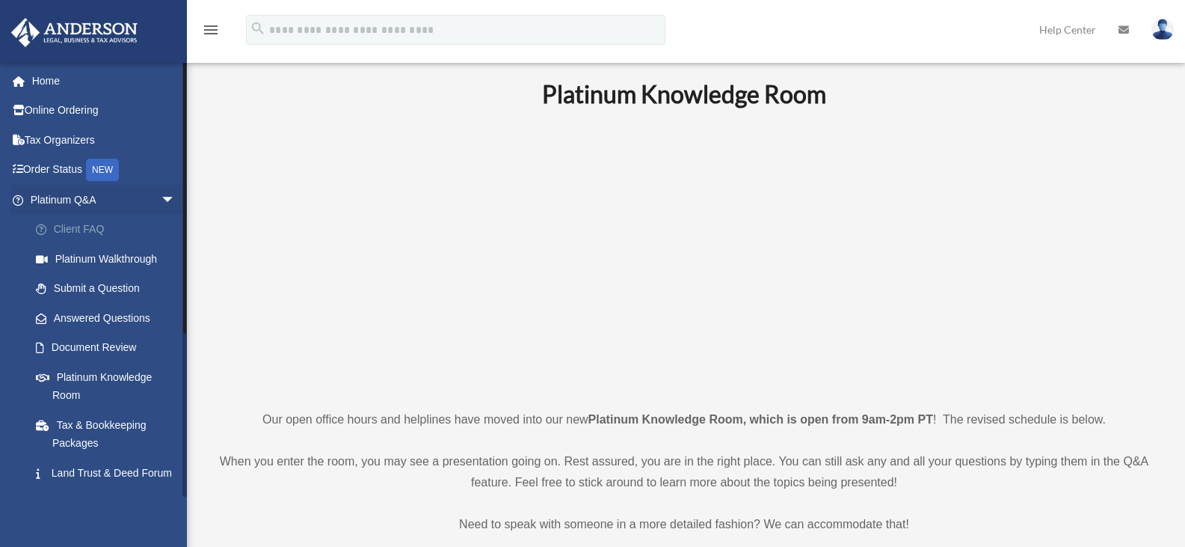
scroll to position [37, 0]
click at [95, 256] on link "Platinum Walkthrough" at bounding box center [109, 259] width 177 height 30
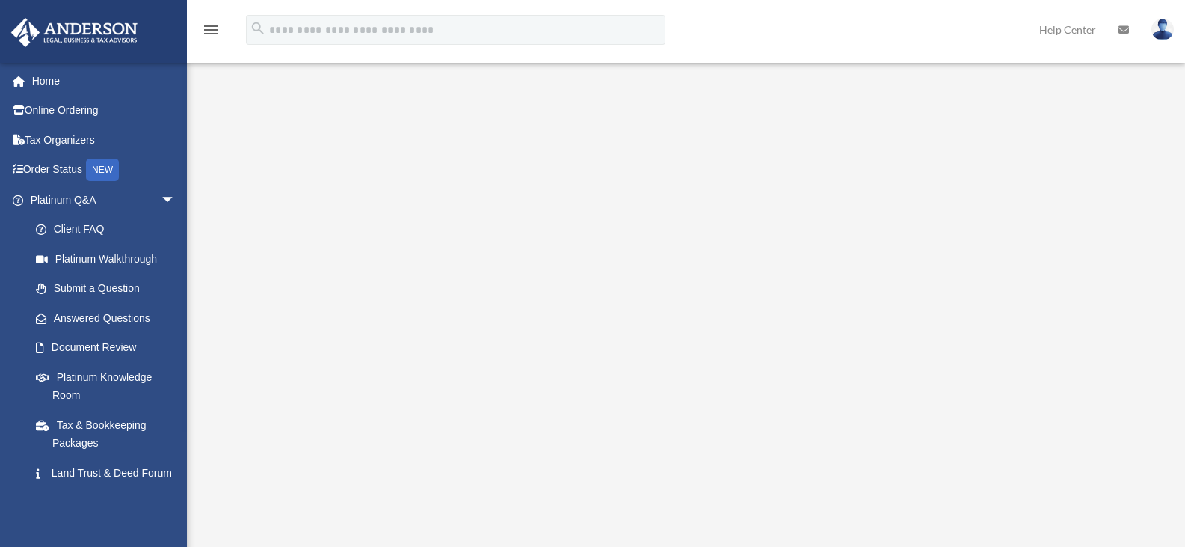
scroll to position [79, 0]
click at [89, 372] on link "Platinum Knowledge Room" at bounding box center [109, 386] width 177 height 48
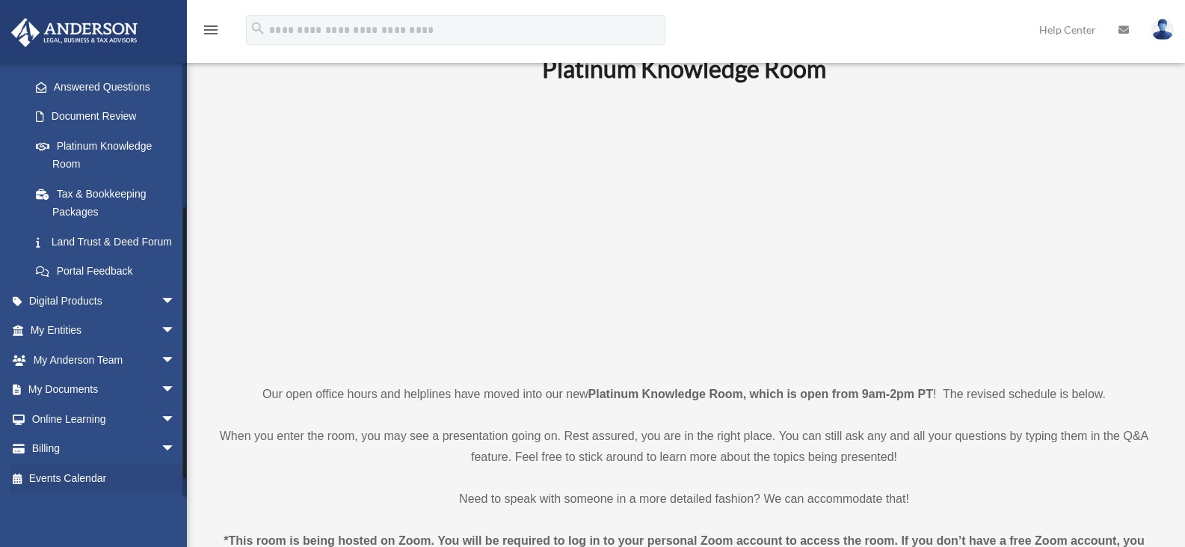
scroll to position [249, 0]
drag, startPoint x: 184, startPoint y: 297, endPoint x: 176, endPoint y: 491, distance: 194.5
click at [176, 491] on div "[EMAIL_ADDRESS][DOMAIN_NAME] Sign Out [EMAIL_ADDRESS][DOMAIN_NAME] Home Online …" at bounding box center [93, 279] width 187 height 434
